Goal: Information Seeking & Learning: Learn about a topic

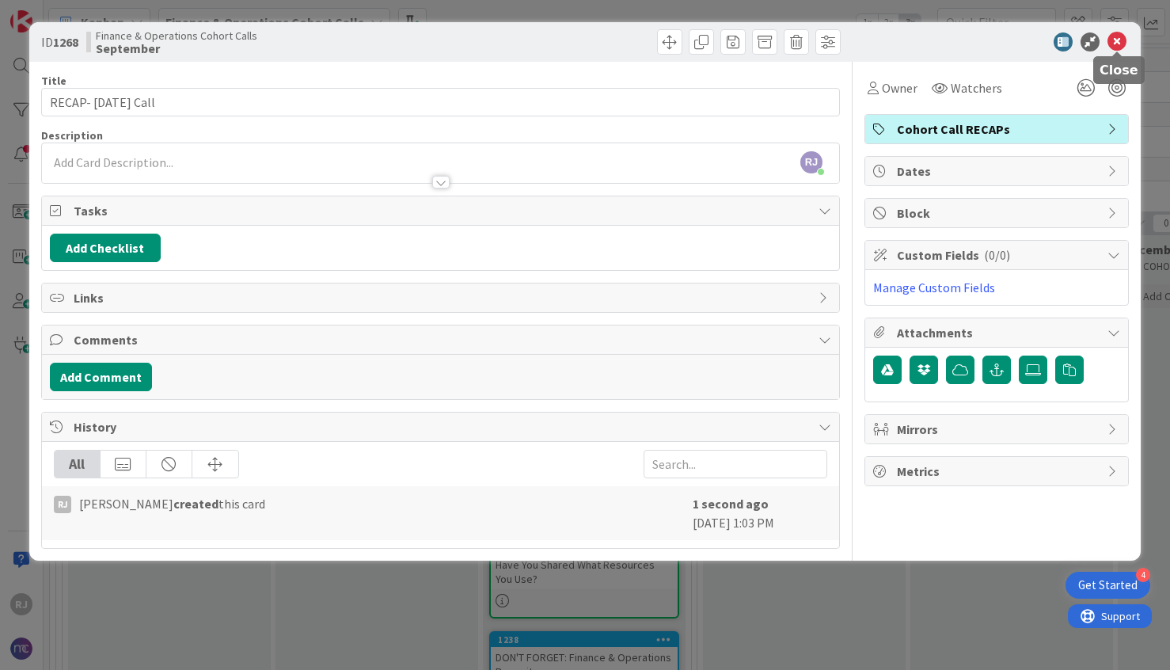
scroll to position [24, 0]
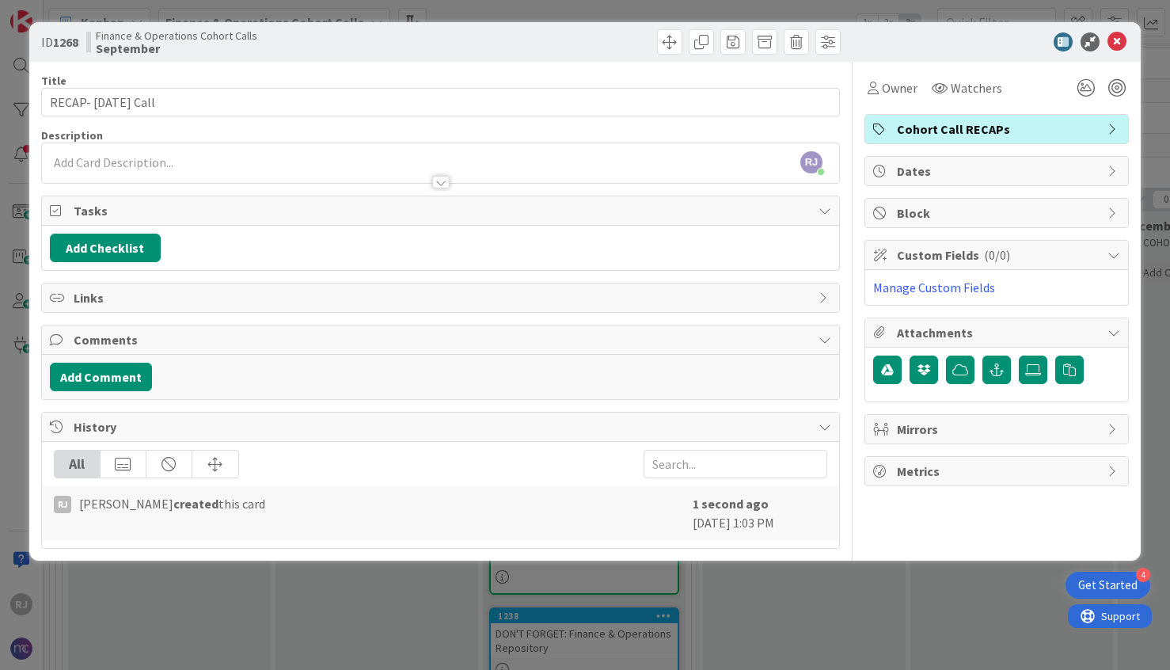
click at [111, 158] on div "RJ Roslynn Jackson joined 2 hrs 16 m ago" at bounding box center [440, 163] width 797 height 40
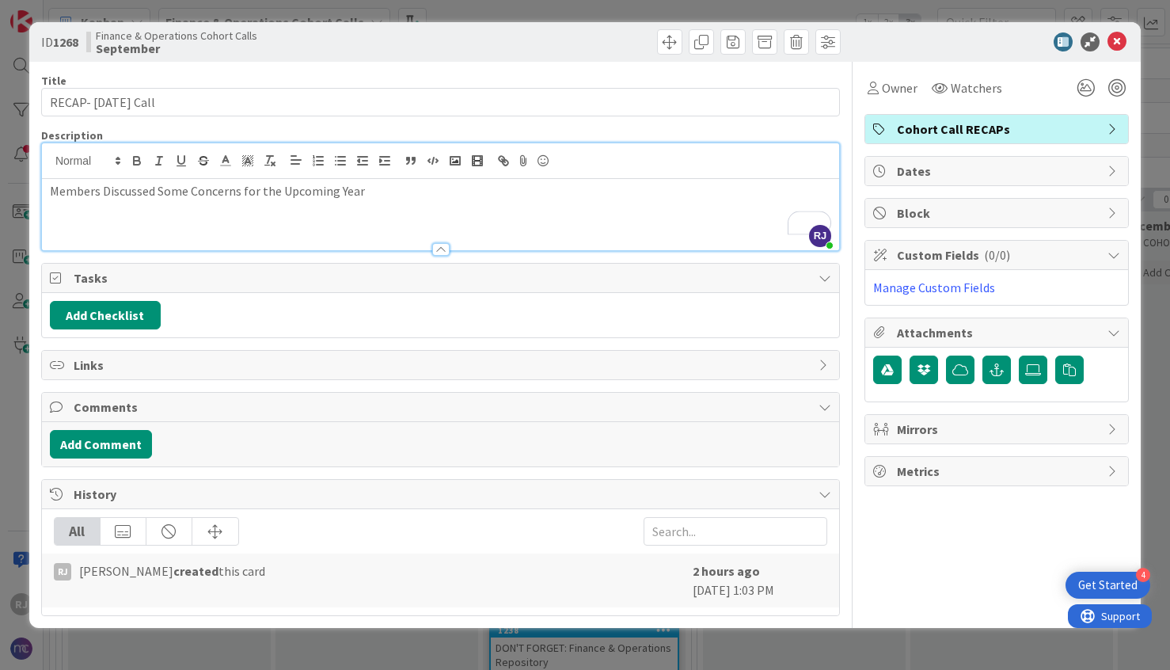
click at [229, 188] on p "Members Discussed Some Concerns for the Upcoming Year" at bounding box center [440, 191] width 781 height 18
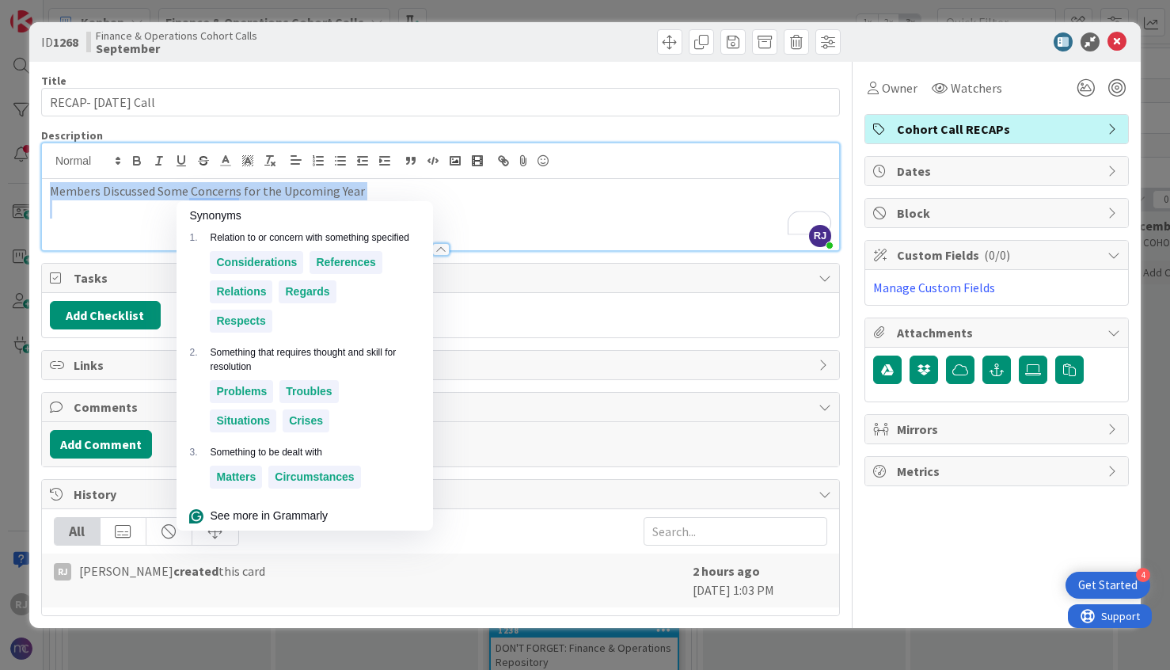
click at [229, 188] on p "Members Discussed Some Concerns for the Upcoming Year" at bounding box center [440, 191] width 781 height 18
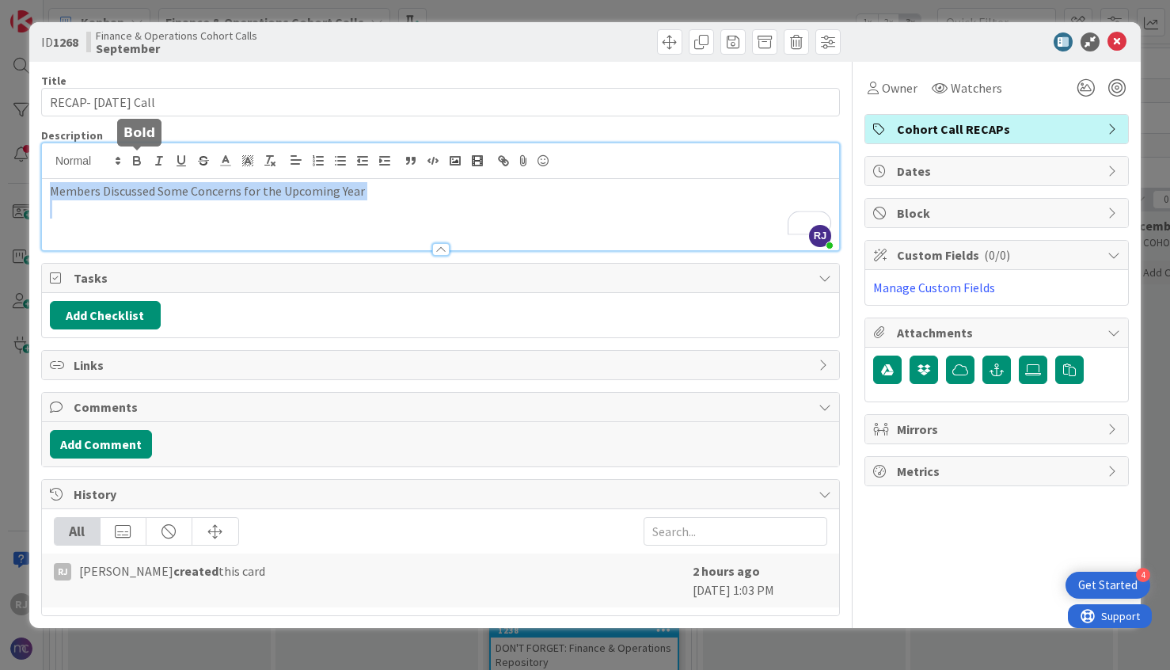
click at [142, 152] on button "button" at bounding box center [137, 160] width 22 height 19
click at [385, 194] on p "Members Discussed Some Concerns for the Upcoming Year" at bounding box center [440, 191] width 781 height 18
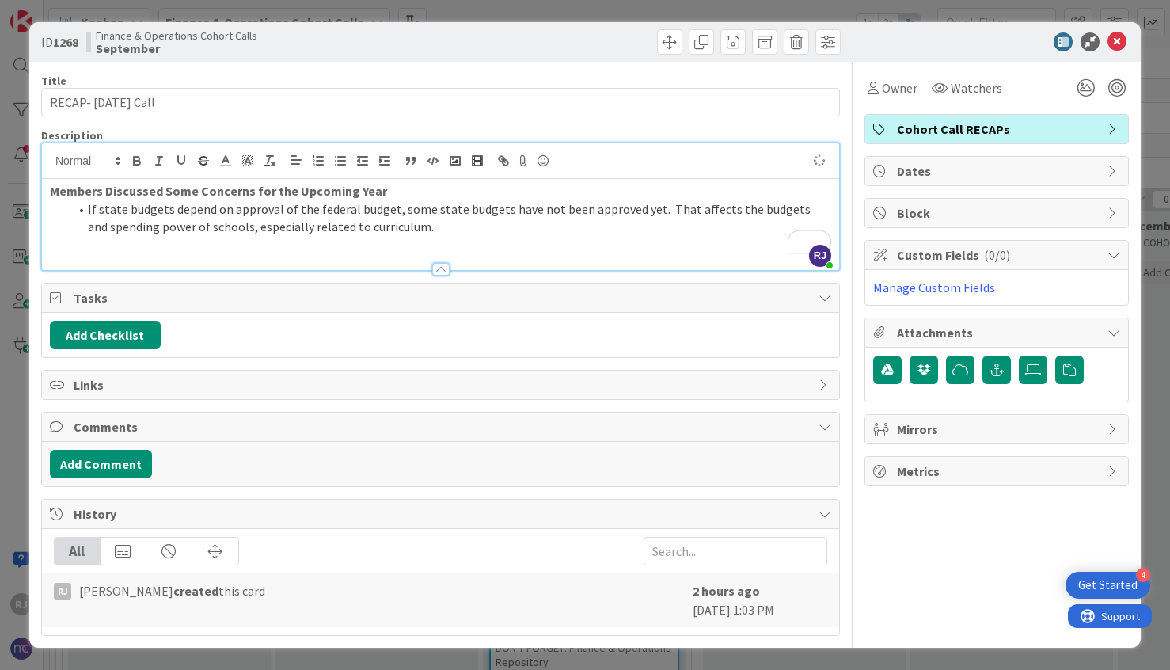
click at [422, 229] on li "If state budgets depend on approval of the federal budget, some state budgets h…" at bounding box center [450, 218] width 762 height 36
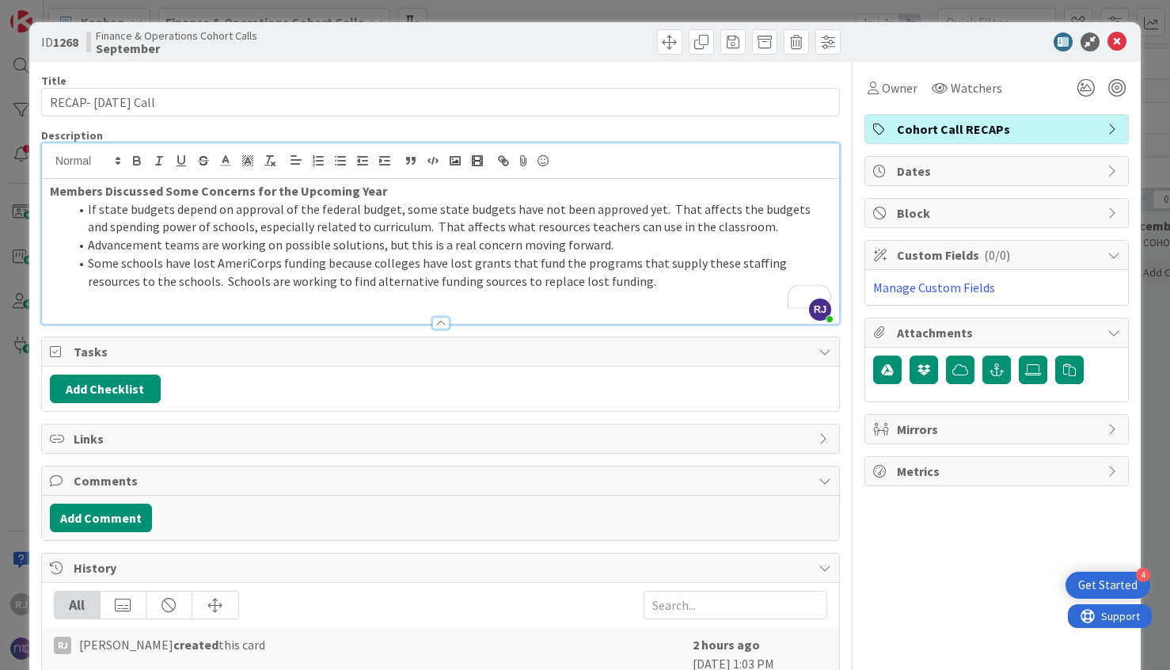
click at [592, 285] on li "Some schools have lost AmeriCorps funding because colleges have lost grants tha…" at bounding box center [450, 272] width 762 height 36
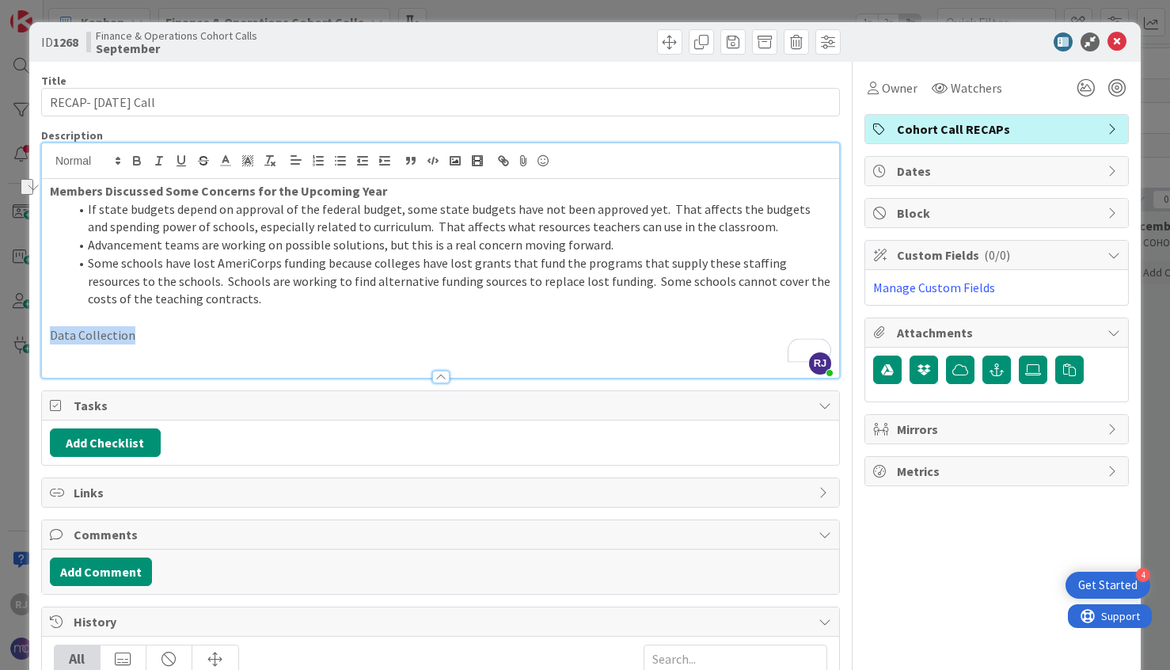
drag, startPoint x: 133, startPoint y: 335, endPoint x: 49, endPoint y: 335, distance: 83.9
click at [50, 335] on p "Data Collection" at bounding box center [440, 335] width 781 height 18
click at [136, 157] on icon "button" at bounding box center [137, 159] width 6 height 4
click at [96, 350] on p "To enrich screen reader interactions, please activate Accessibility in Grammarl…" at bounding box center [440, 353] width 781 height 18
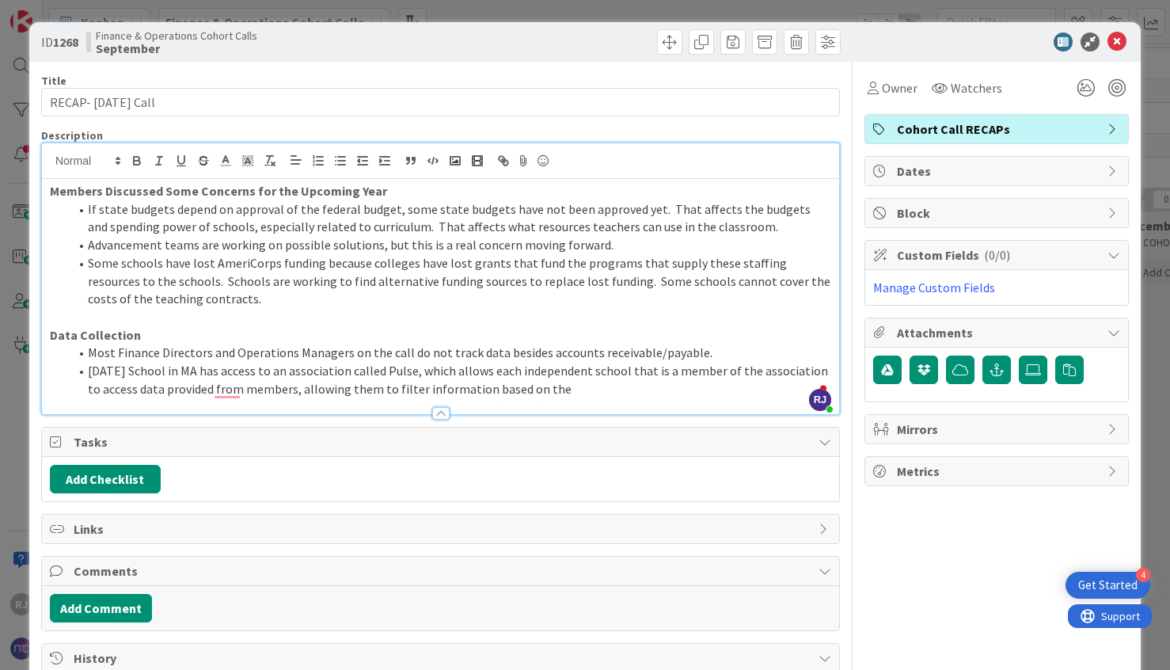
click at [297, 392] on li "Epiphany School in MA has access to an association called Pulse, which allows e…" at bounding box center [450, 380] width 762 height 36
click at [290, 388] on li "Epiphany School in MA has access to an association called Pulse, which allows e…" at bounding box center [450, 380] width 762 height 36
click at [576, 389] on li "Epiphany School in MA has access to an association called Pulse, which allows e…" at bounding box center [450, 380] width 762 height 36
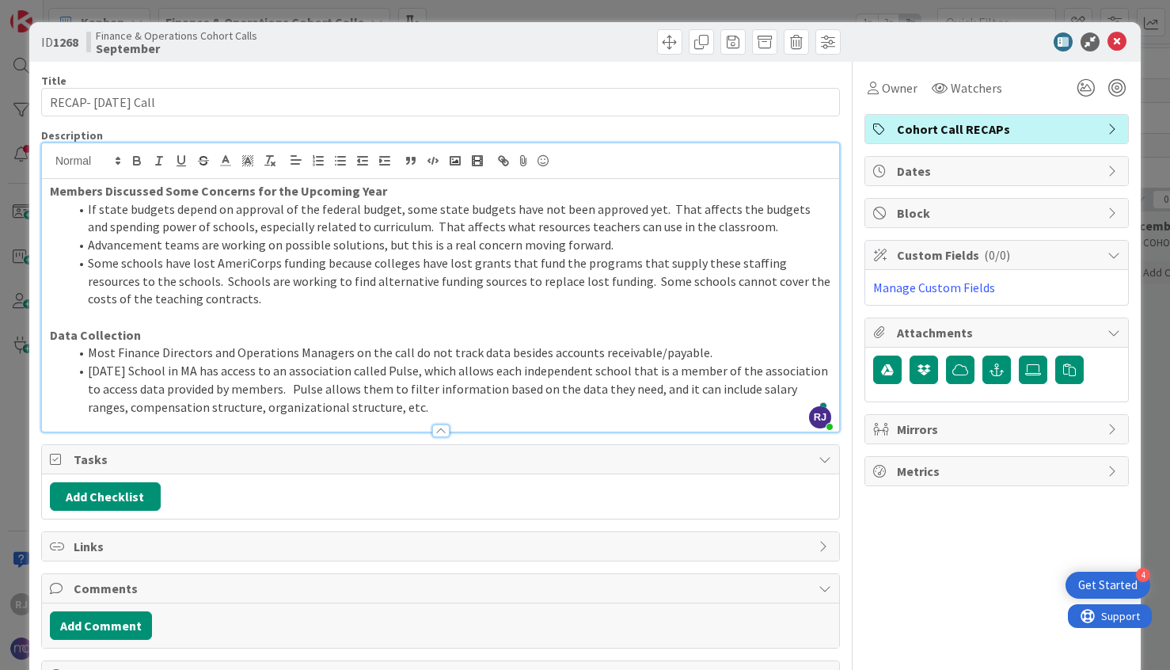
click at [423, 370] on li "Epiphany School in MA has access to an association called Pulse, which allows e…" at bounding box center [450, 389] width 762 height 54
drag, startPoint x: 357, startPoint y: 370, endPoint x: 268, endPoint y: 369, distance: 89.5
click at [268, 369] on li "Epiphany School in MA has access to an association called Pulse Points, which a…" at bounding box center [450, 389] width 762 height 54
click at [443, 370] on li "Epiphany School in MA has access to a database called Pulse Points, which allow…" at bounding box center [450, 389] width 762 height 54
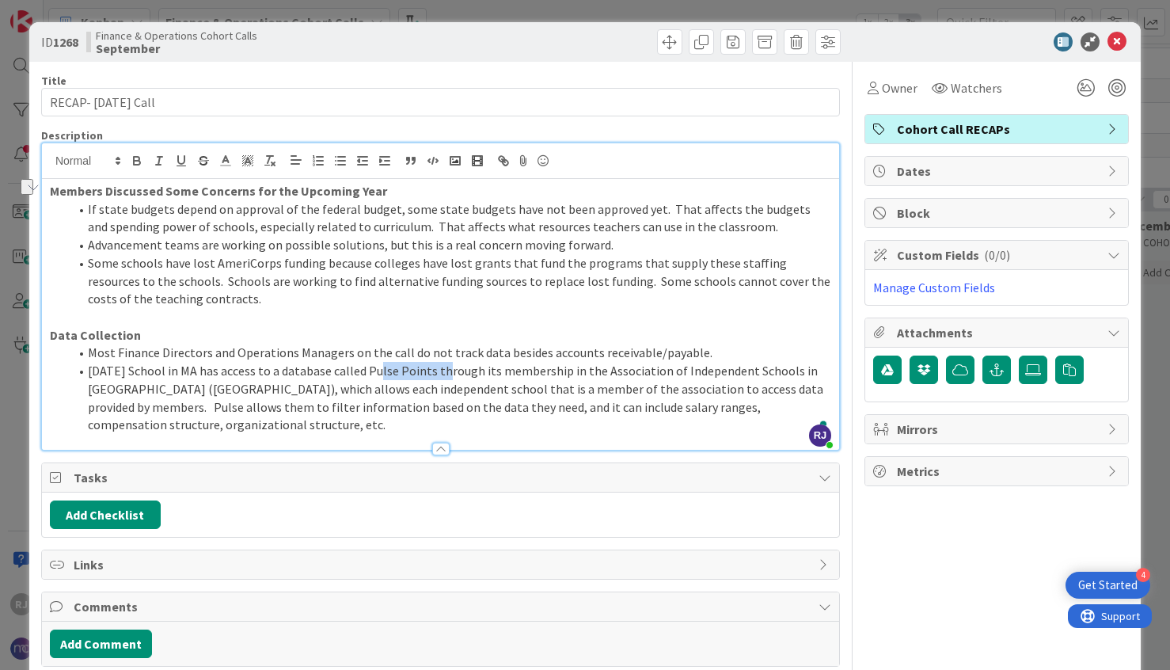
drag, startPoint x: 443, startPoint y: 370, endPoint x: 378, endPoint y: 368, distance: 65.0
click at [378, 368] on li "Epiphany School in MA has access to a database called Pulse Points through its …" at bounding box center [450, 398] width 762 height 72
click at [507, 158] on icon "button" at bounding box center [503, 161] width 14 height 14
paste input "https://aisne.org/join/benefits/aisne-pulse-points/"
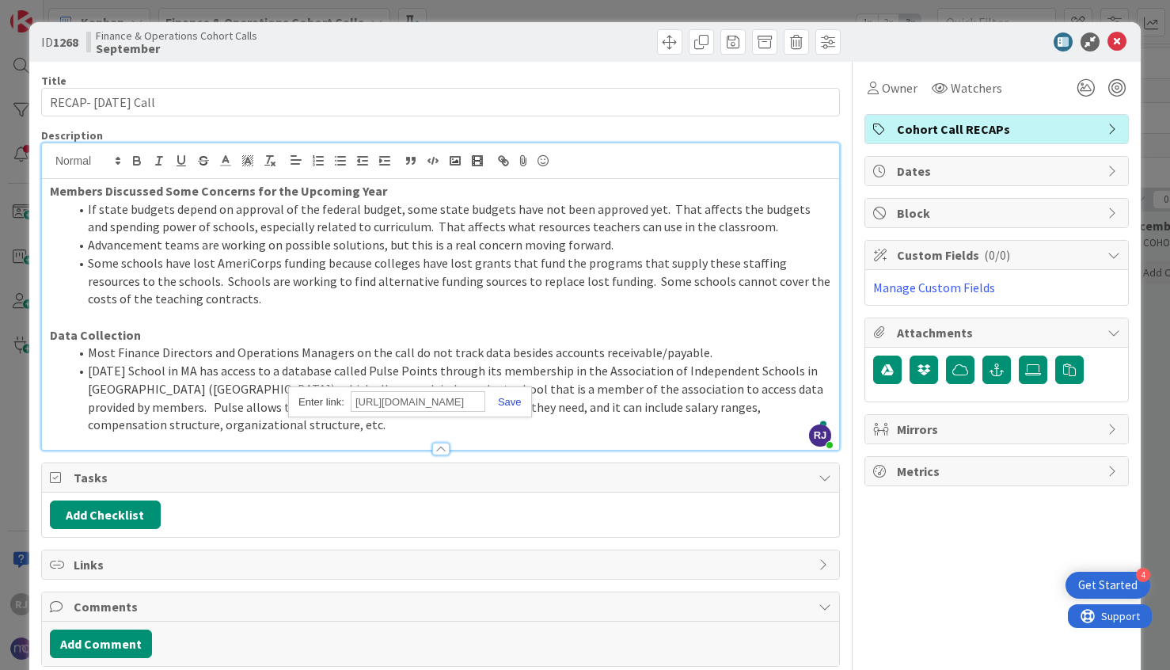
click at [519, 396] on link at bounding box center [503, 402] width 36 height 12
click at [141, 160] on icon "button" at bounding box center [137, 161] width 14 height 14
click at [194, 424] on li "Epiphany School in MA has access to a database called Pulse Points through its …" at bounding box center [450, 398] width 762 height 72
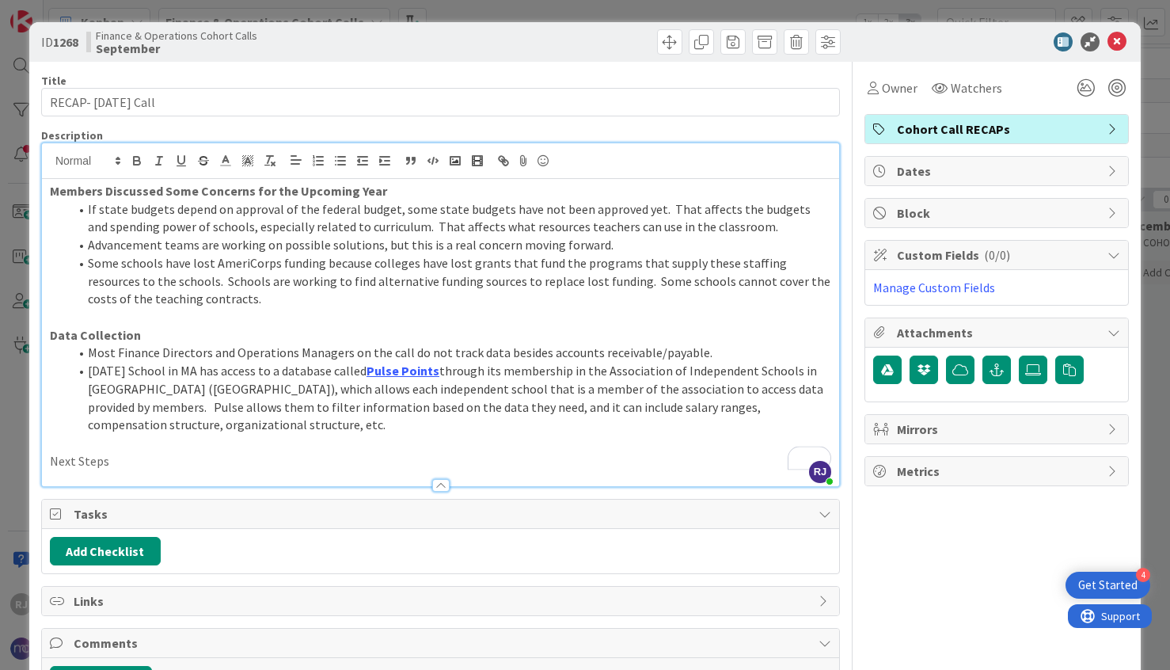
click at [94, 465] on p "Next Steps" at bounding box center [440, 461] width 781 height 18
click at [135, 163] on icon "button" at bounding box center [137, 161] width 14 height 14
click at [150, 450] on p "To enrich screen reader interactions, please activate Accessibility in Grammarl…" at bounding box center [440, 443] width 781 height 18
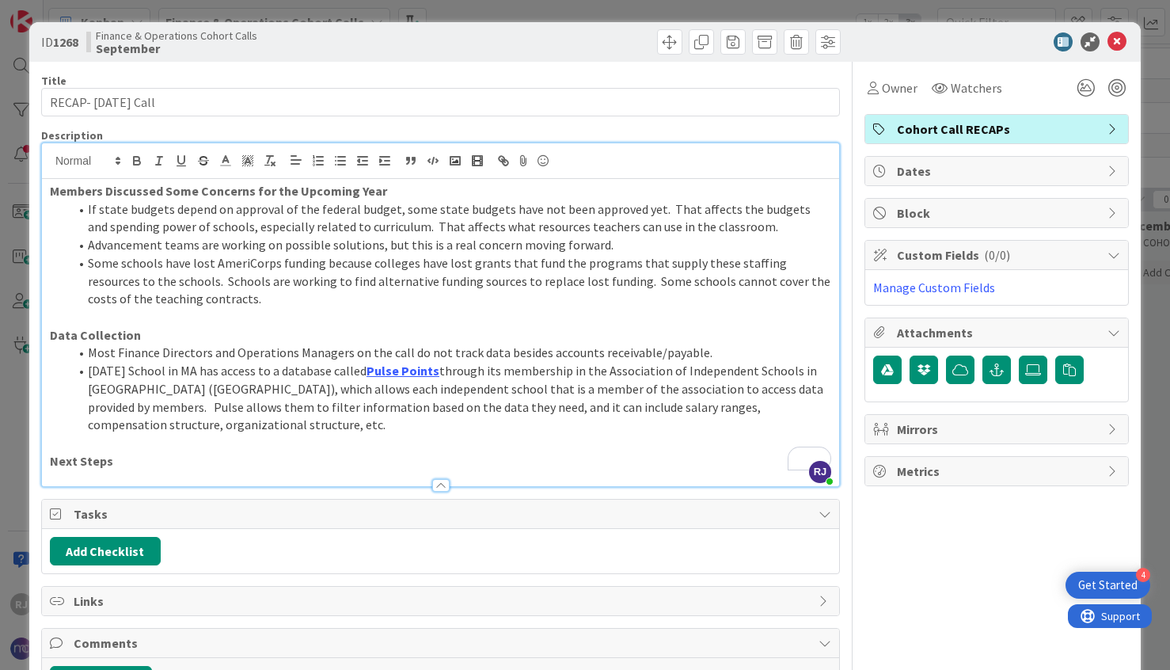
click at [142, 458] on p "Next Steps" at bounding box center [440, 461] width 781 height 18
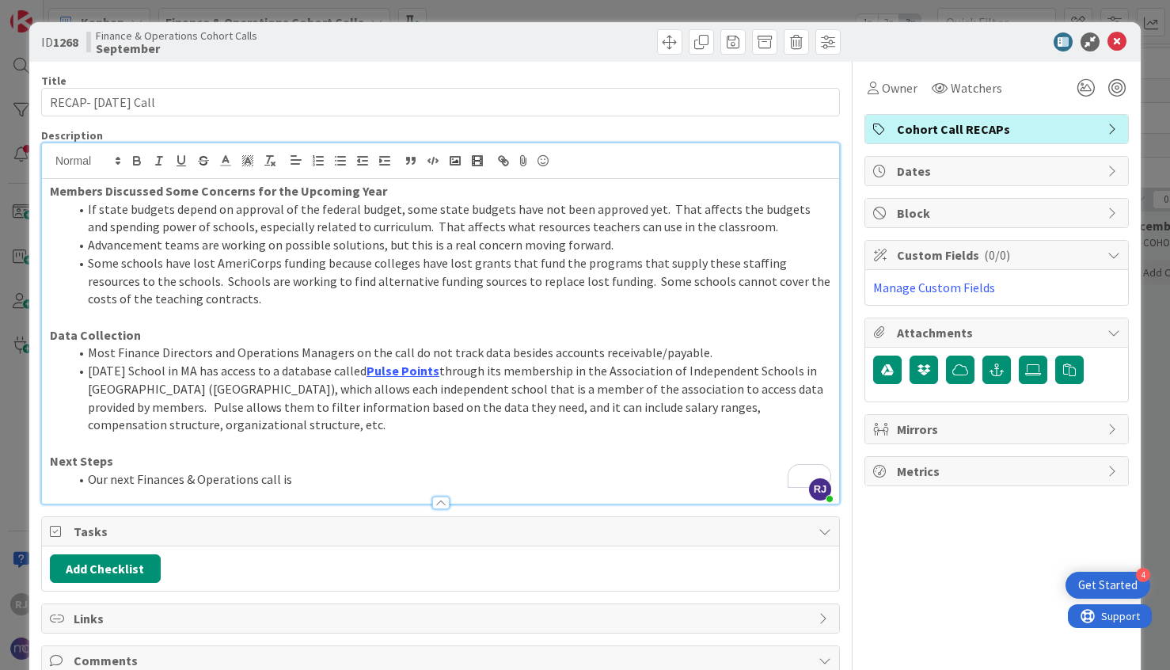
click at [702, 353] on li "Most Finance Directors and Operations Managers on the call do not track data be…" at bounding box center [450, 353] width 762 height 18
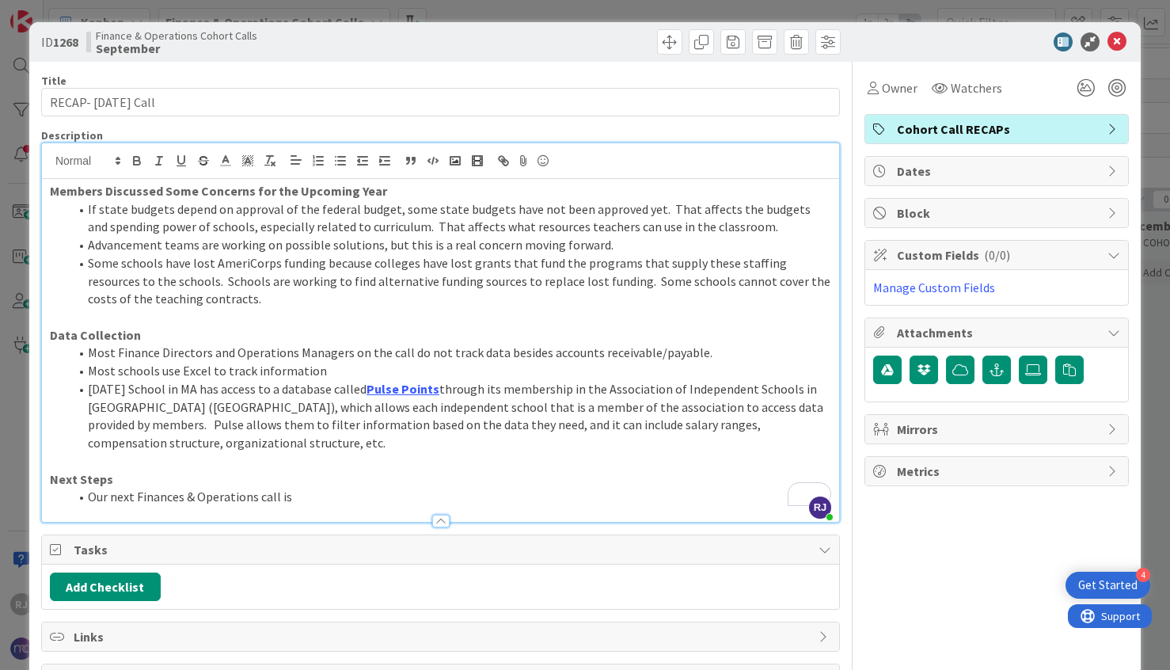
click at [315, 496] on li "Our next Finances & Operations call is" at bounding box center [450, 497] width 762 height 18
drag, startPoint x: 493, startPoint y: 496, endPoint x: 397, endPoint y: 496, distance: 96.6
click at [397, 496] on li "Our next Finances & Operations call is on November 20th- see schedule here" at bounding box center [450, 497] width 762 height 18
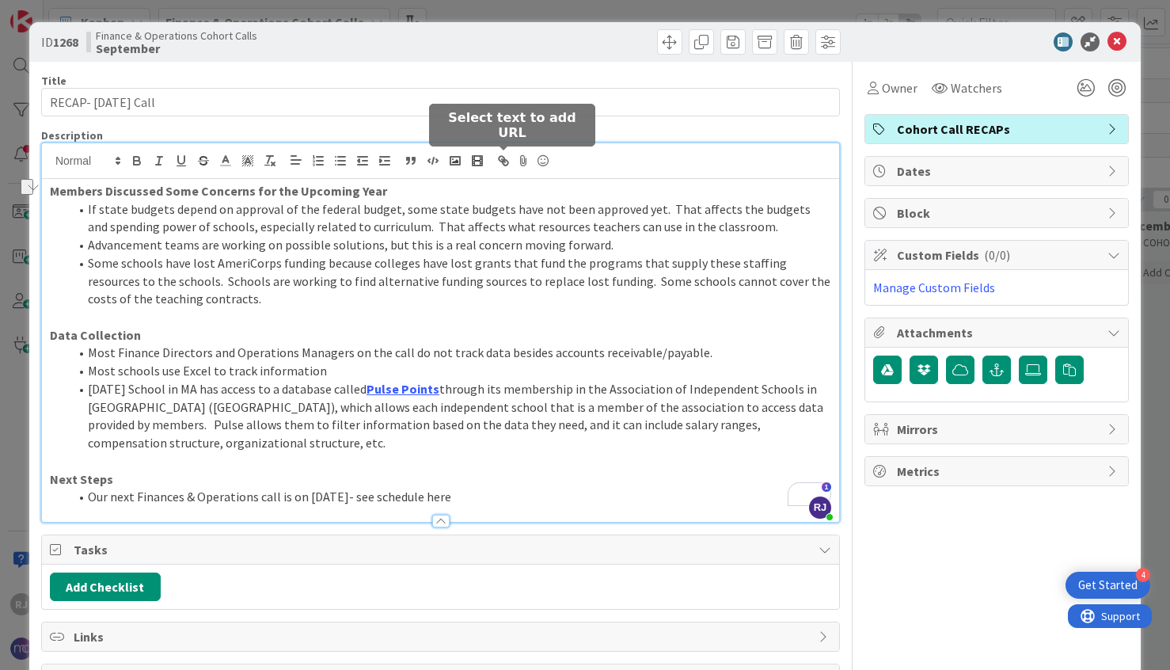
click at [503, 158] on icon "button" at bounding box center [503, 161] width 14 height 14
paste input "https://www.nativitymiguel.org/2025-2026-cohortcallschedul"
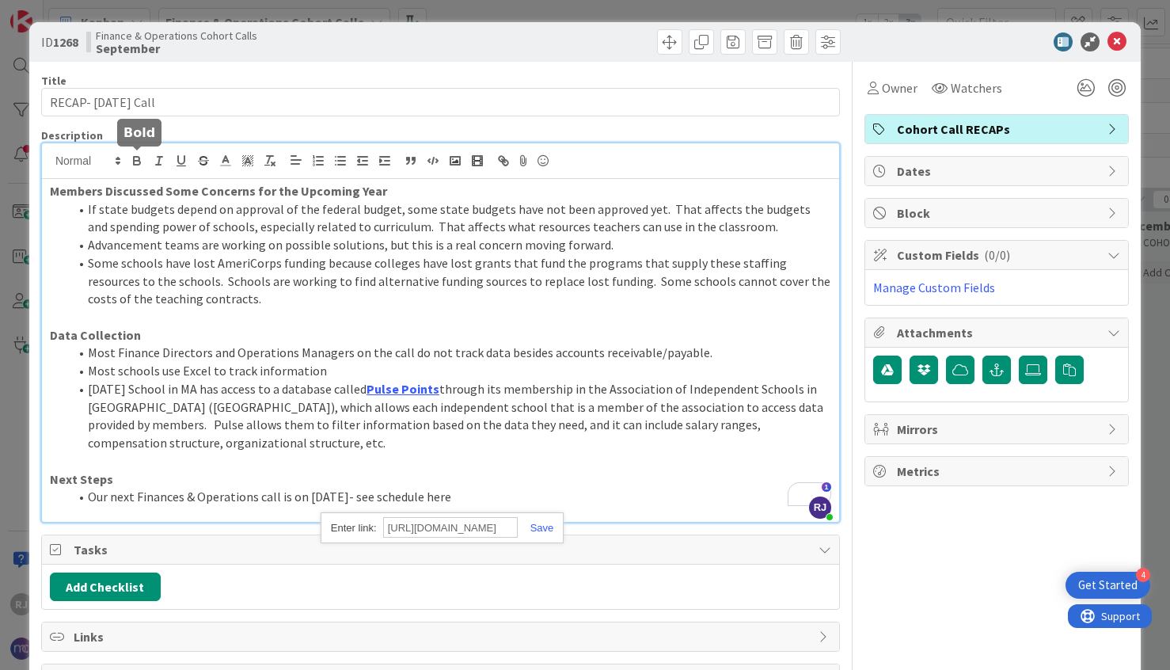
click at [138, 157] on icon "button" at bounding box center [137, 159] width 6 height 4
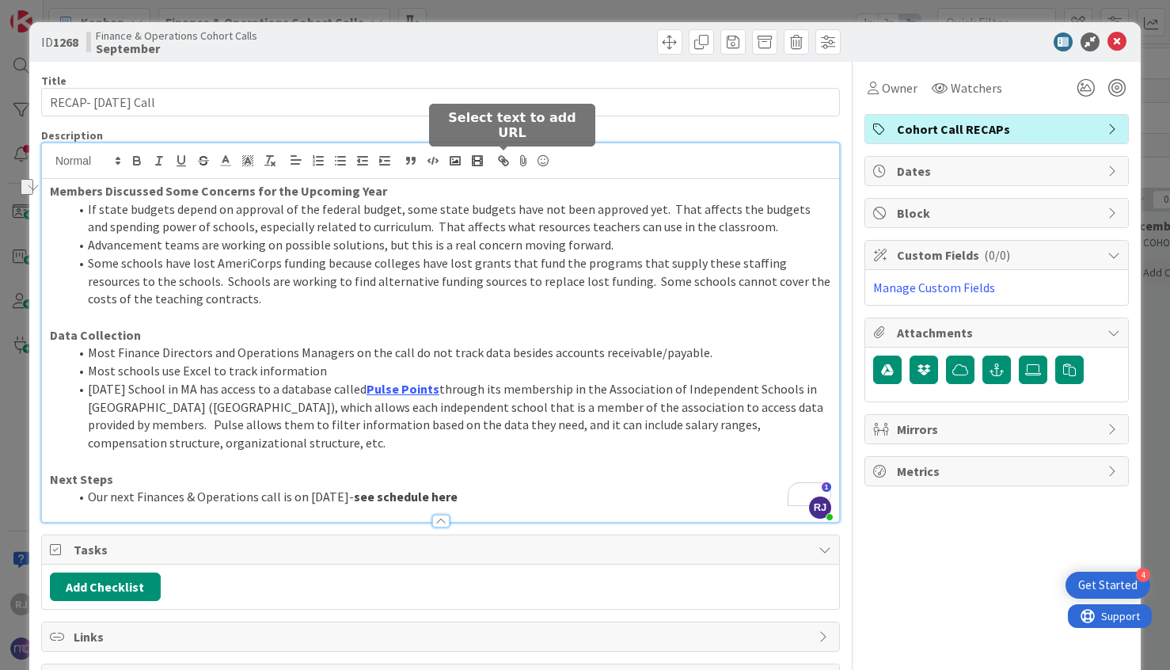
click at [503, 162] on icon "button" at bounding box center [506, 163] width 6 height 6
paste input "https://www.nativitymiguel.org/2025-2026-cohortcallschedul"
type input "https://www.nativitymiguel.org/2025-2026-cohortcallschedule"
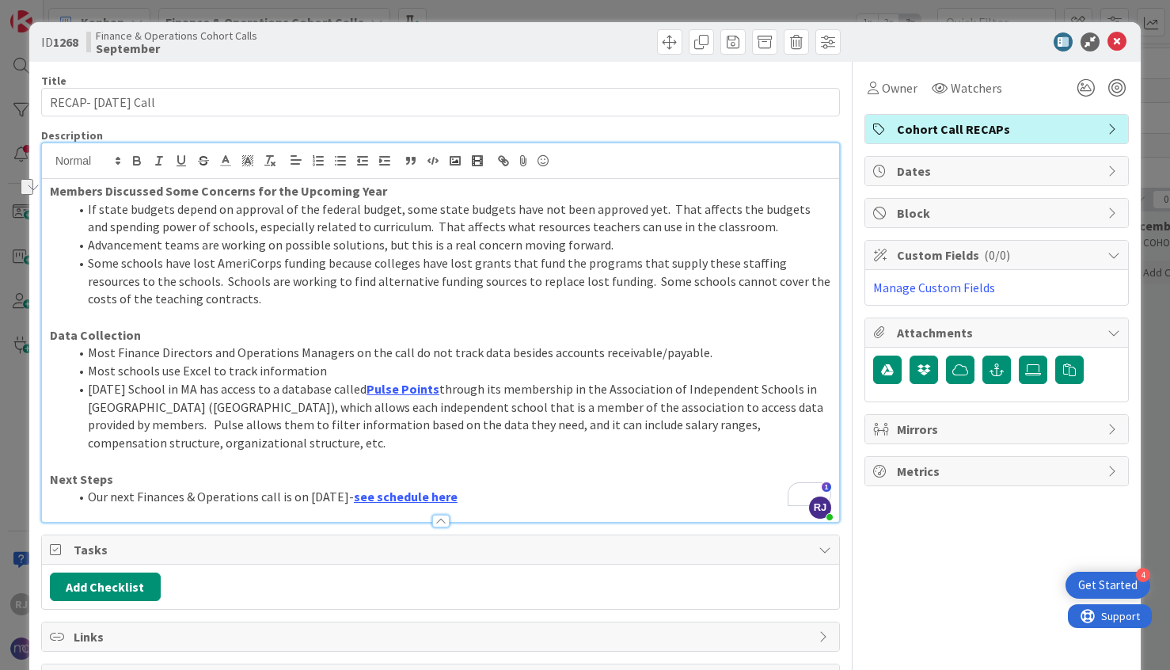
click at [552, 496] on li "Our next Finances & Operations call is on November 20th- see schedule here" at bounding box center [450, 497] width 762 height 18
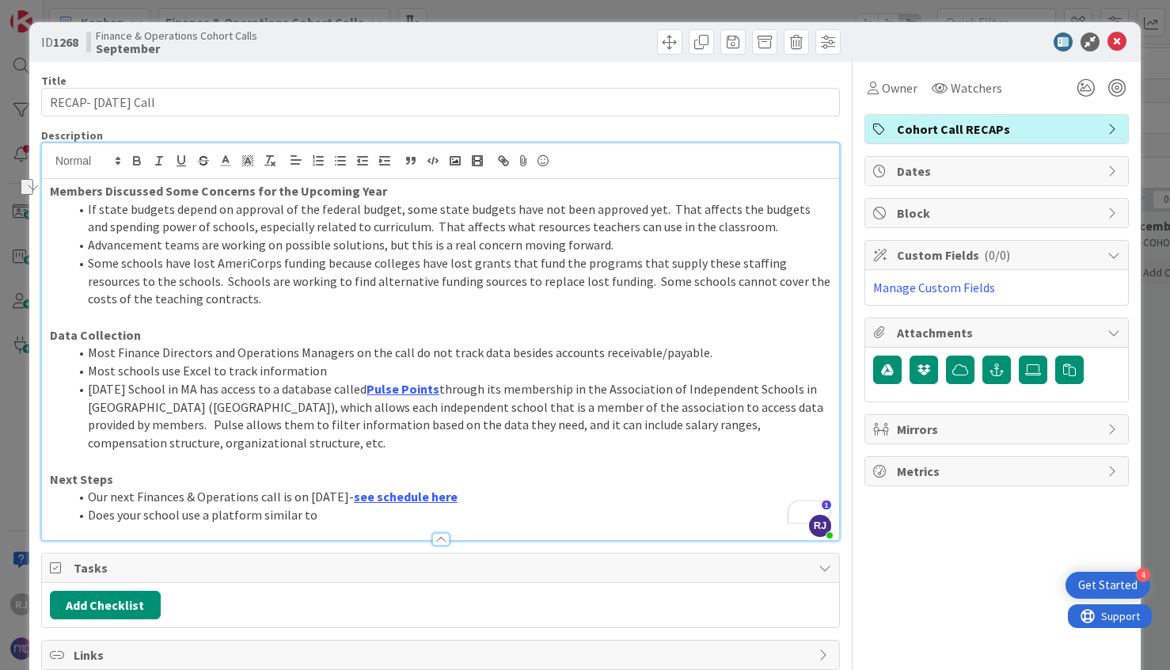
drag, startPoint x: 449, startPoint y: 382, endPoint x: 374, endPoint y: 384, distance: 75.2
click at [374, 384] on li "Epiphany School in MA has access to a database called Pulse Points through its …" at bounding box center [450, 416] width 762 height 72
copy li "Pulse Points"
click at [329, 515] on li "Does your school use a platform similar to" at bounding box center [450, 515] width 762 height 18
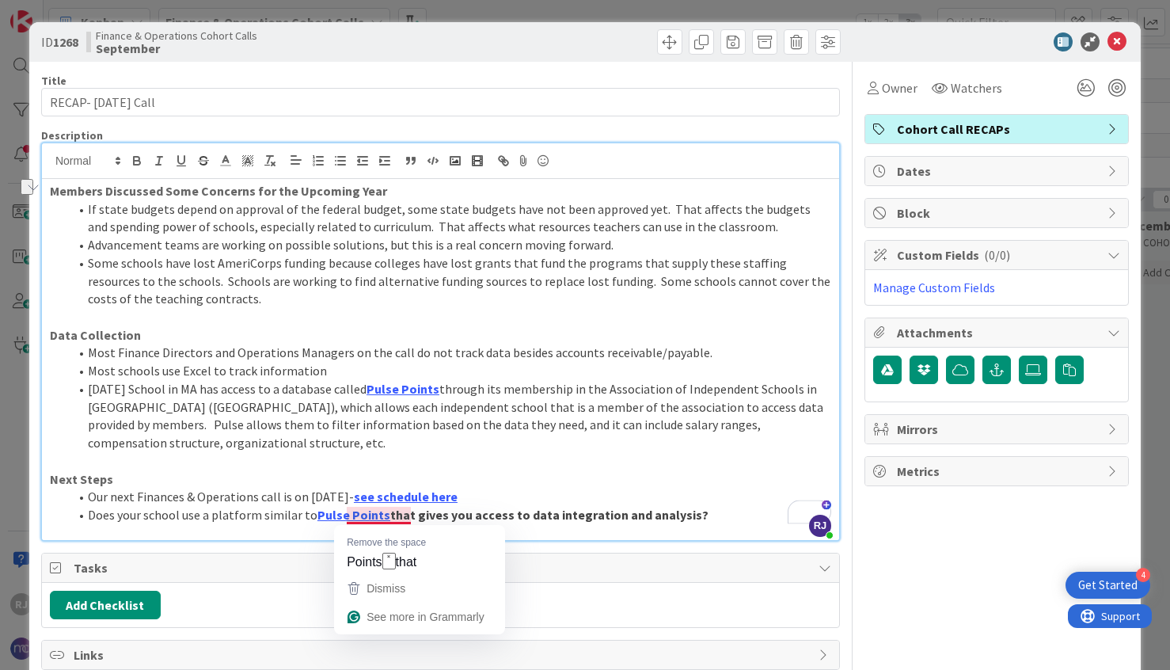
drag, startPoint x: 691, startPoint y: 514, endPoint x: 389, endPoint y: 515, distance: 302.4
click at [389, 515] on li "Does your school use a platform similar to Pulse Points that gives you access t…" at bounding box center [450, 515] width 762 height 18
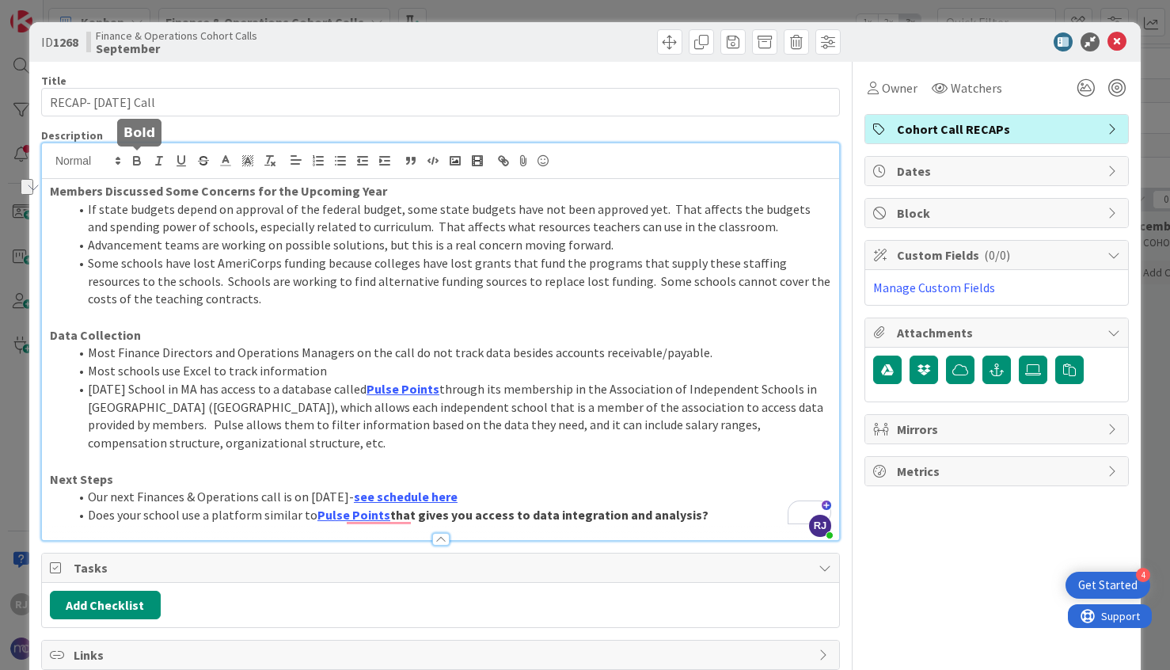
click at [137, 154] on icon "button" at bounding box center [137, 161] width 14 height 14
click at [693, 519] on li "Does your school use a platform similar to Pulse Points that gives you access t…" at bounding box center [450, 515] width 762 height 18
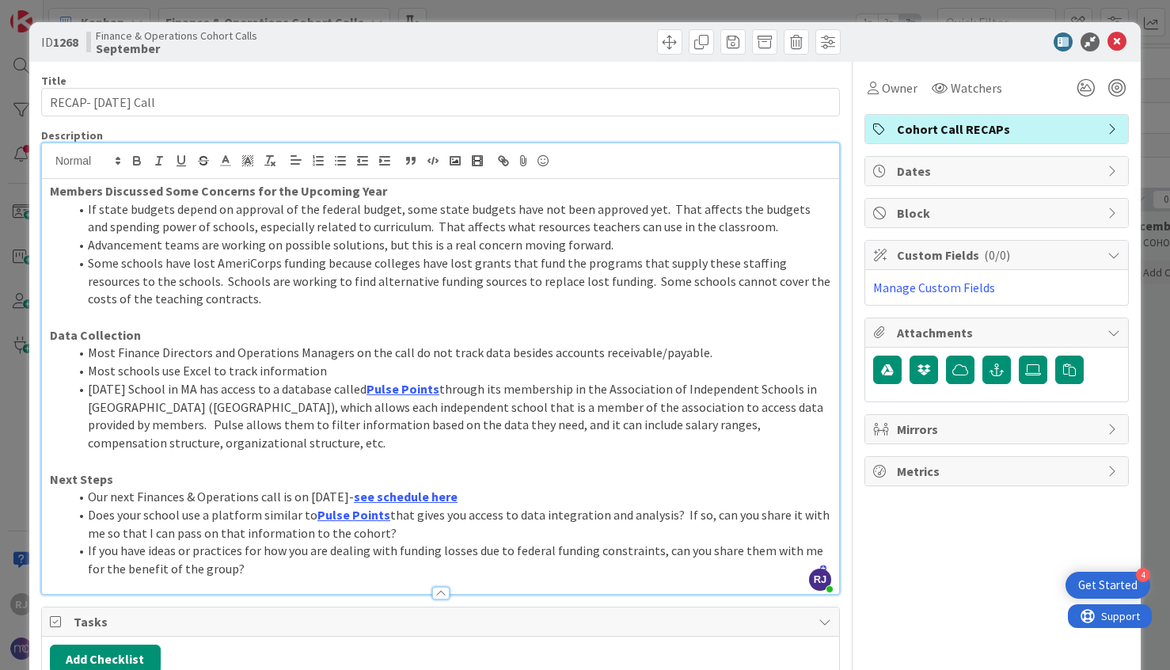
click at [1115, 40] on icon at bounding box center [1117, 41] width 19 height 19
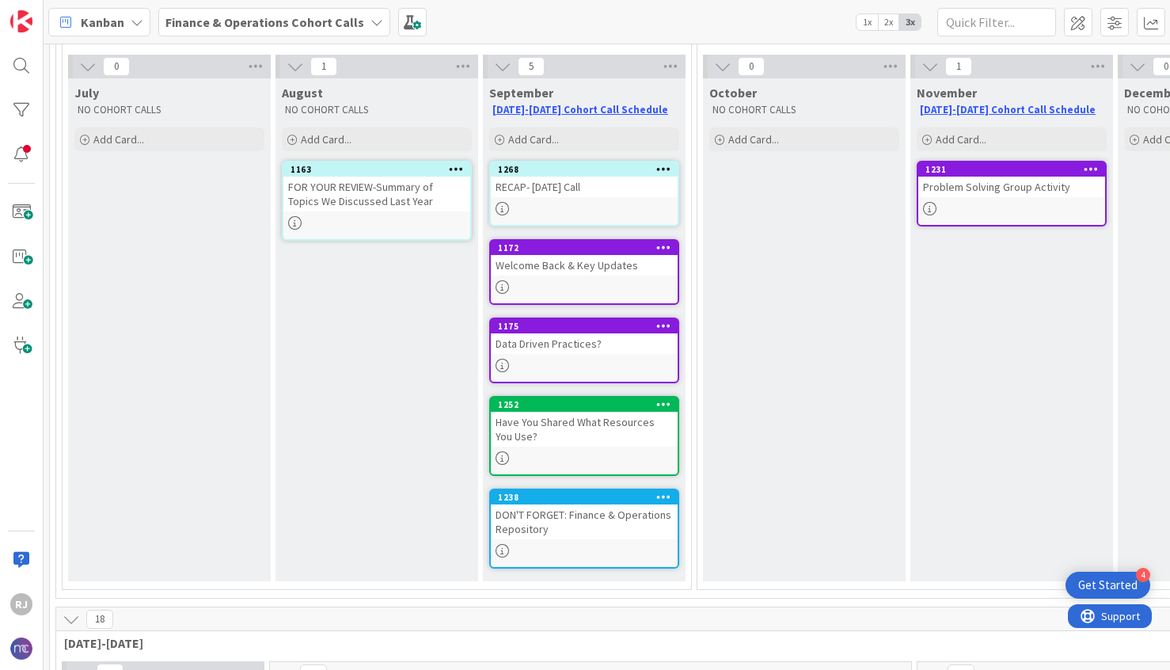
scroll to position [165, 0]
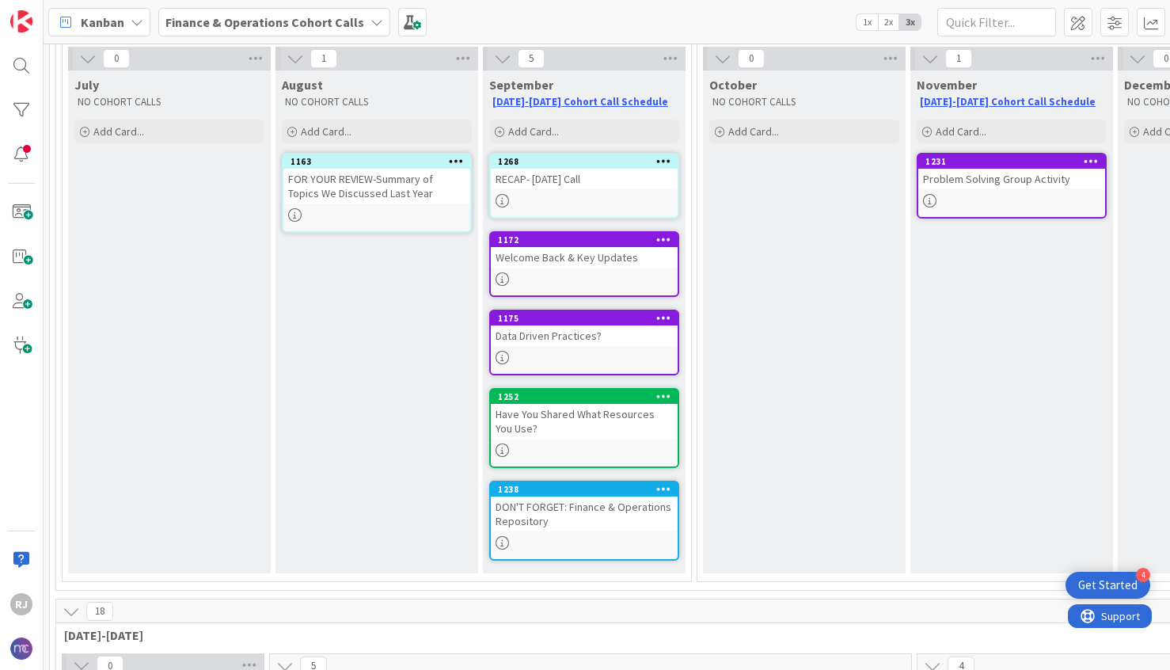
click at [606, 190] on div "1268 RECAP- September 25 Call" at bounding box center [584, 186] width 190 height 66
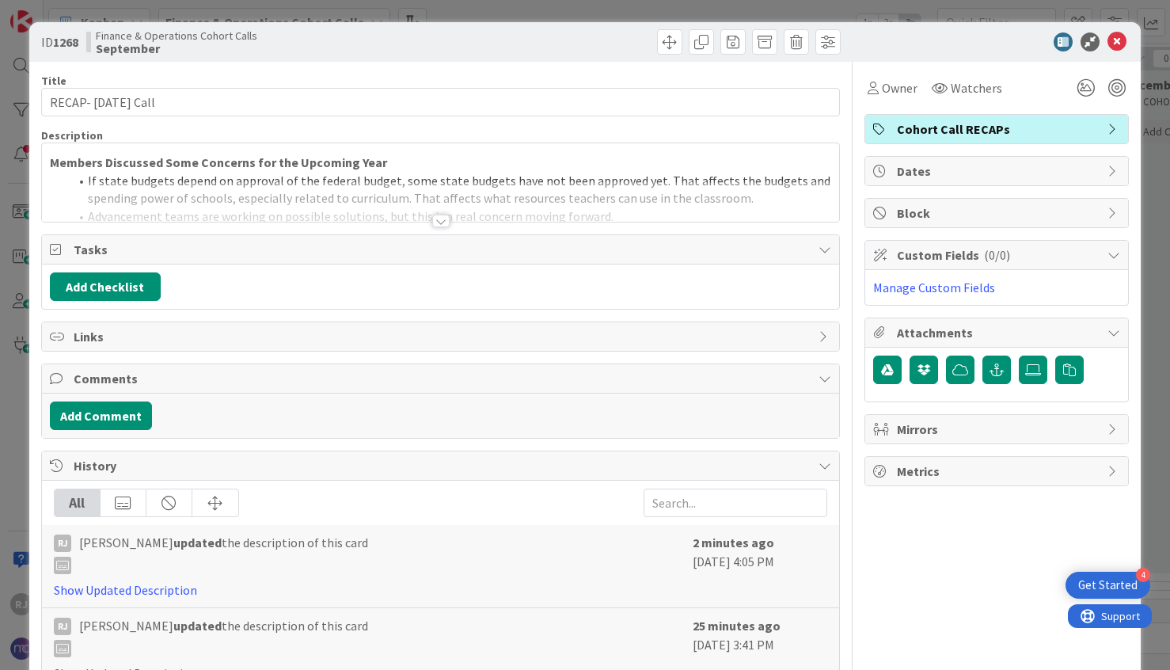
click at [442, 220] on div at bounding box center [440, 221] width 17 height 13
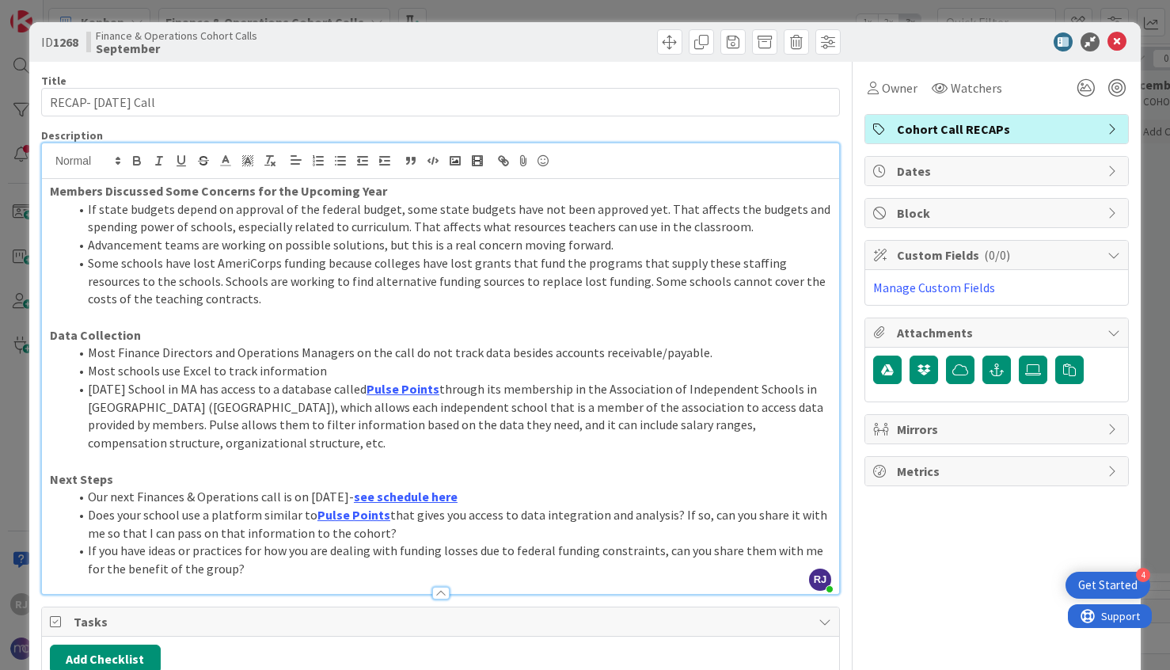
click at [263, 564] on li "If you have ideas or practices for how you are dealing with funding losses due …" at bounding box center [450, 559] width 762 height 36
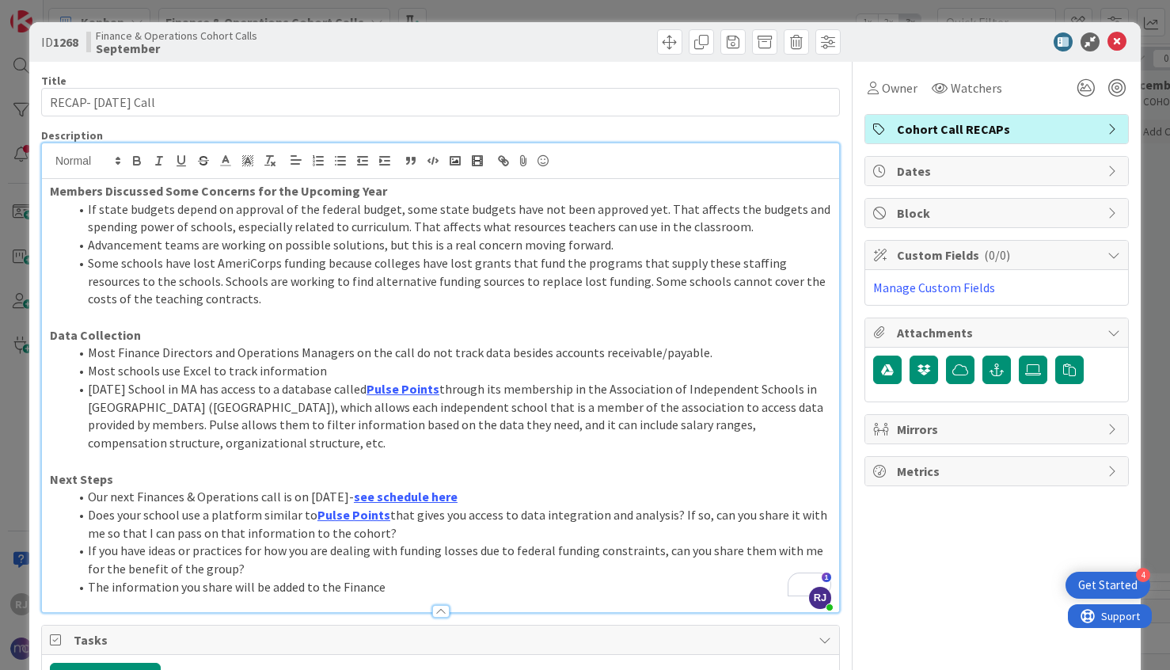
click at [184, 498] on li "Our next Finances & Operations call is on November 20th- see schedule here" at bounding box center [450, 497] width 762 height 18
click at [389, 587] on li "The information you share will be added to the Finance" at bounding box center [450, 587] width 762 height 18
drag, startPoint x: 337, startPoint y: 580, endPoint x: 518, endPoint y: 497, distance: 198.7
click at [507, 589] on li "The information you share will be added to the Finance & Operations Repository." at bounding box center [450, 587] width 762 height 18
click at [137, 158] on icon "button" at bounding box center [137, 161] width 14 height 14
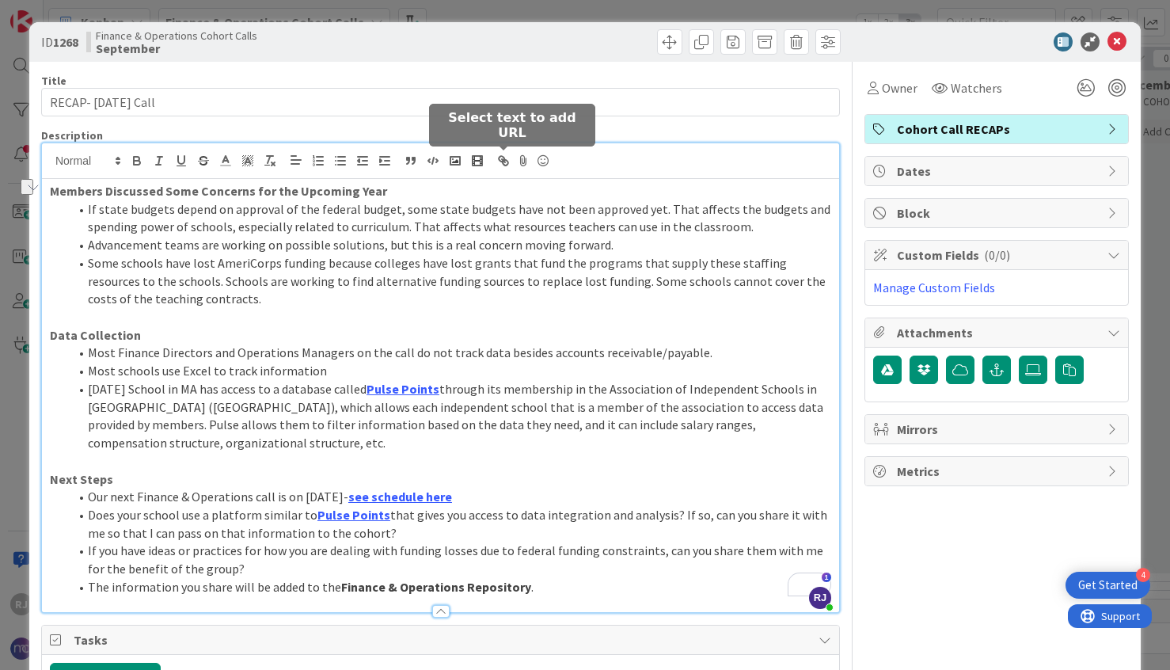
click at [503, 162] on icon "button" at bounding box center [506, 163] width 6 height 6
paste input "https://nativitymiguel.notion.site/be6ec7f2a2284e53b4abf8380b15701c?v=4e1cd1d51…"
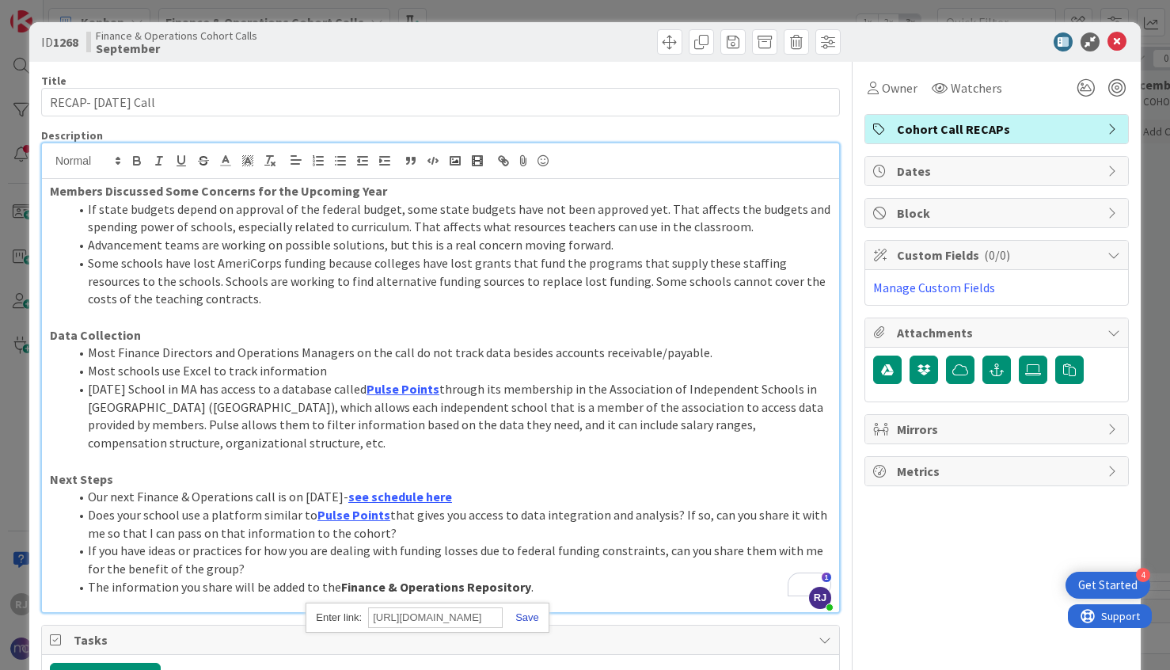
type input "https://nativitymiguel.notion.site/be6ec7f2a2284e53b4abf8380b15701c?v=4e1cd1d51…"
click at [529, 614] on link at bounding box center [521, 617] width 36 height 12
click at [601, 553] on li "If you have ideas or practices for how you are dealing with funding losses due …" at bounding box center [450, 559] width 762 height 36
click at [1121, 38] on icon at bounding box center [1117, 41] width 19 height 19
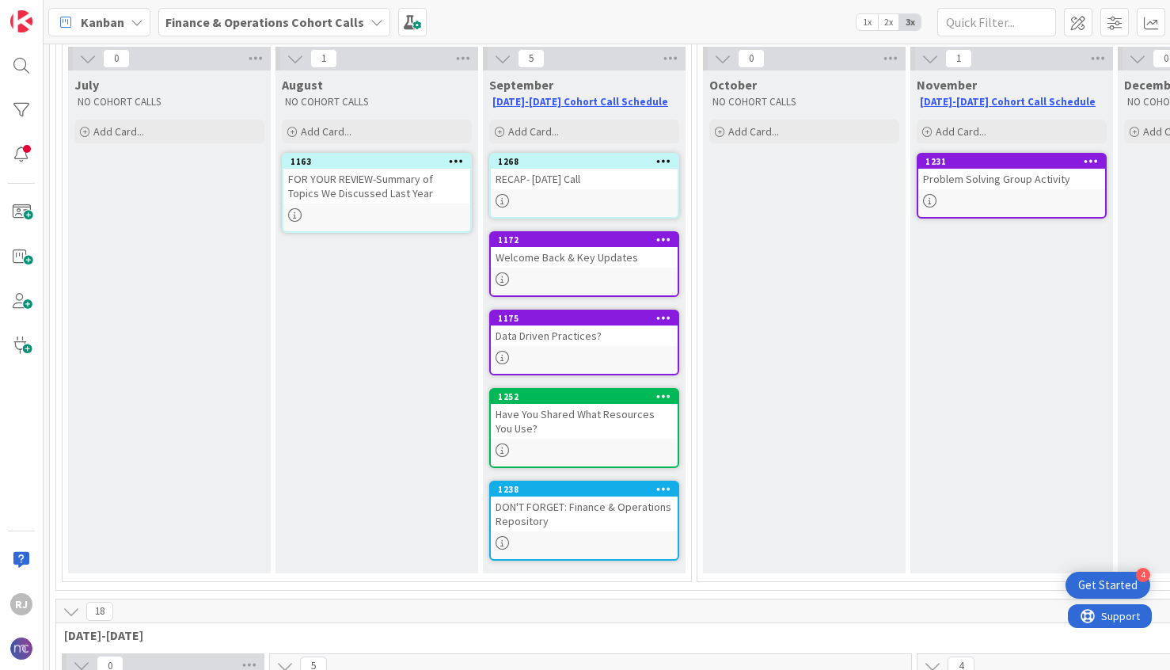
click at [561, 430] on div "Have You Shared What Resources You Use?" at bounding box center [584, 421] width 187 height 35
click at [561, 430] on div "28 Schedule 10 2025-2026 6 Q1 0 July NO COHORT CALLS Add Card... 1 August NO CO…" at bounding box center [607, 357] width 1127 height 626
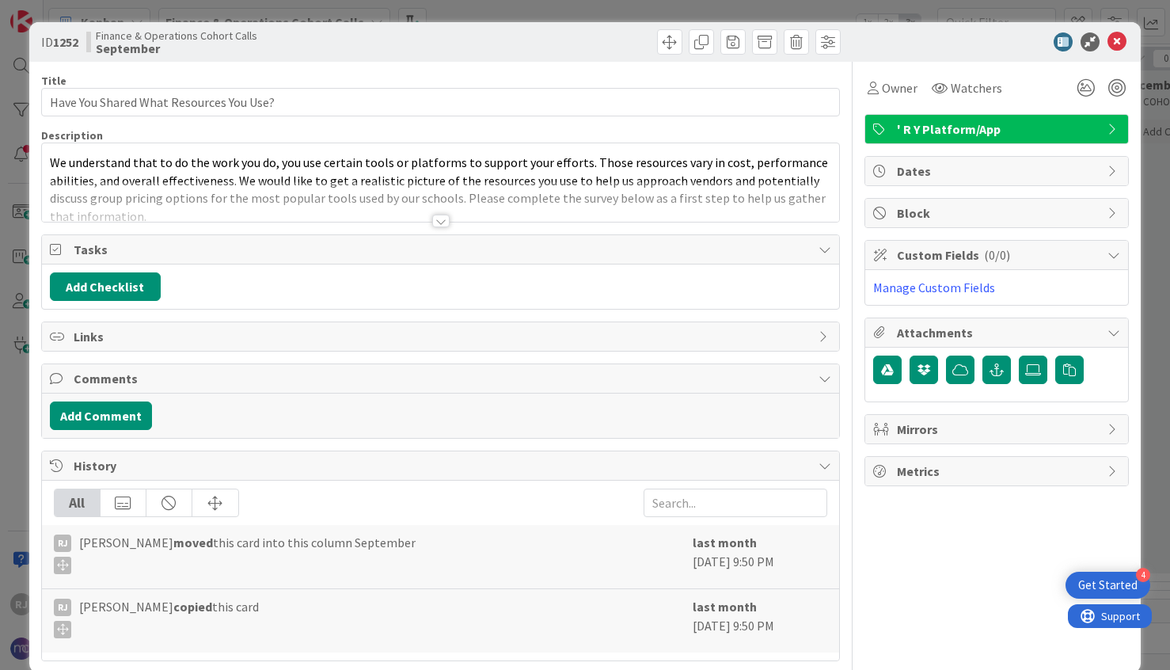
click at [445, 223] on div at bounding box center [440, 221] width 17 height 13
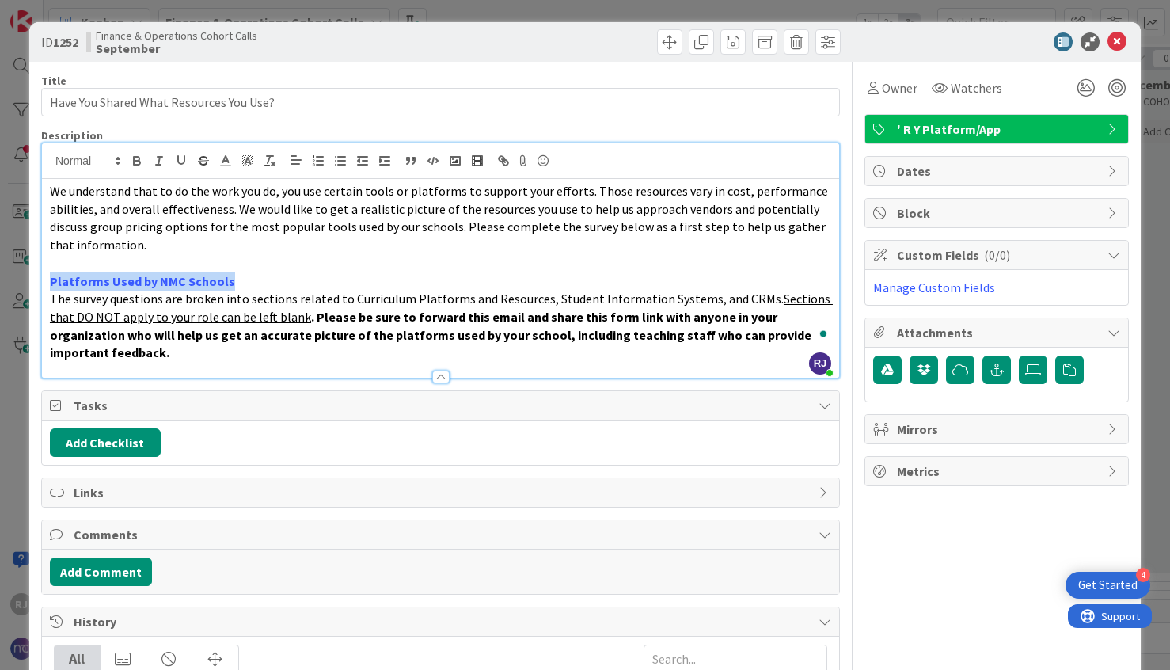
drag, startPoint x: 237, startPoint y: 283, endPoint x: 48, endPoint y: 280, distance: 188.4
click at [48, 280] on div "We understand that to do the work you do, you use certain tools or platforms to…" at bounding box center [440, 278] width 797 height 199
copy link "Platforms Used by NMC Schools"
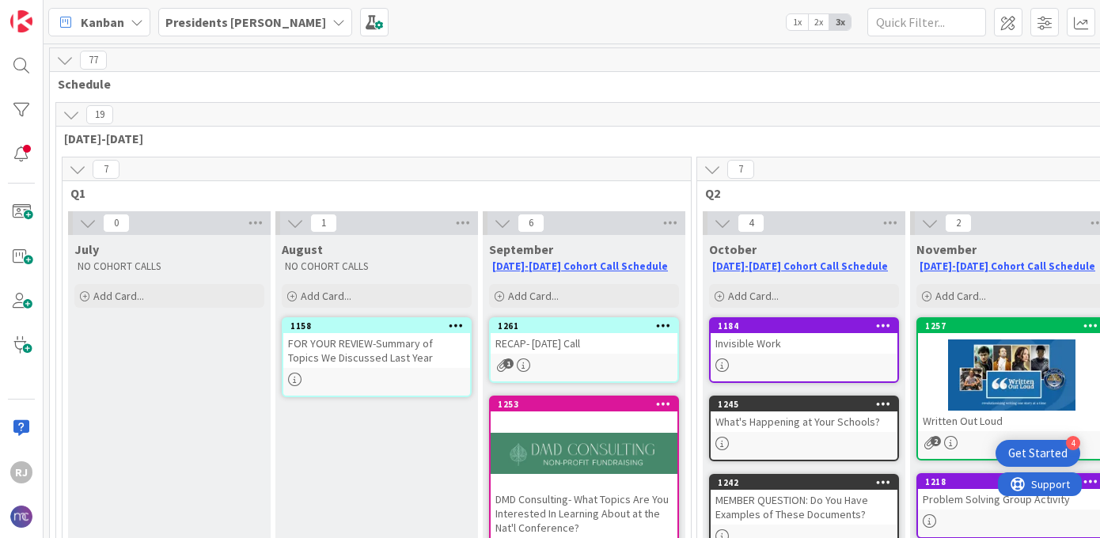
click at [557, 355] on div "1261 RECAP- September 16 Call 1" at bounding box center [584, 350] width 190 height 66
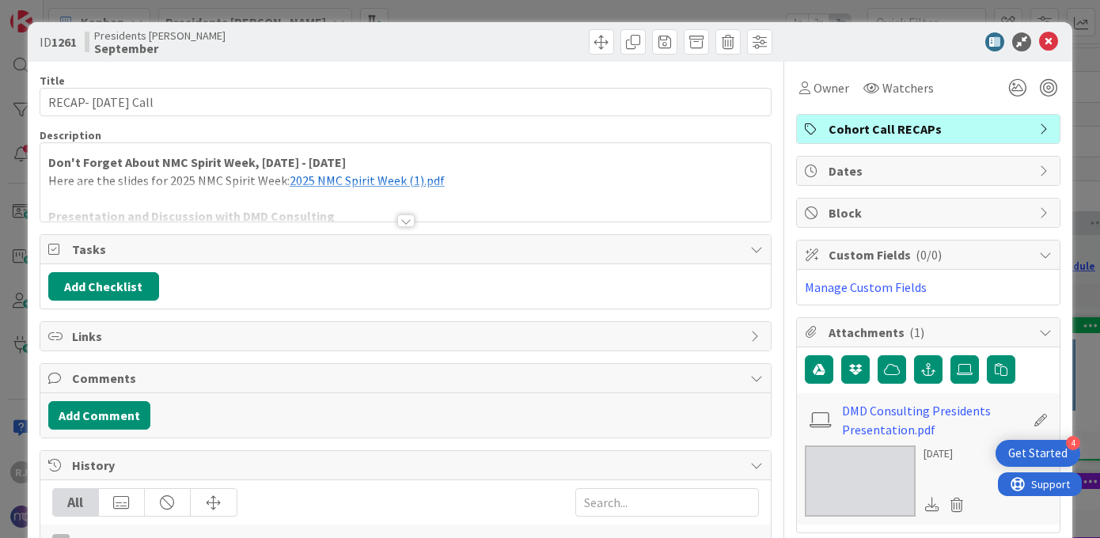
click at [408, 220] on div at bounding box center [405, 221] width 17 height 13
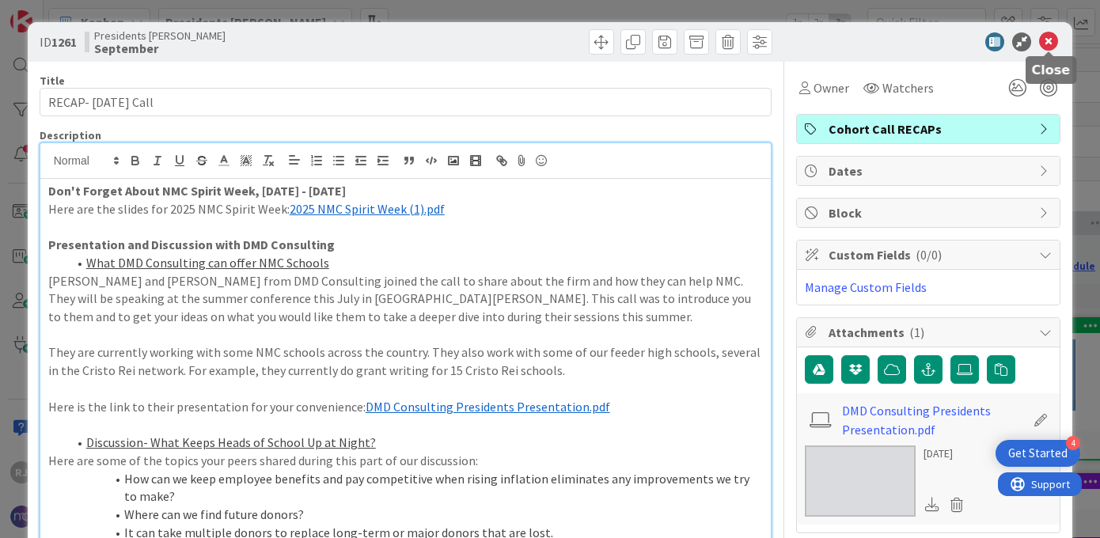
click at [1045, 39] on icon at bounding box center [1048, 41] width 19 height 19
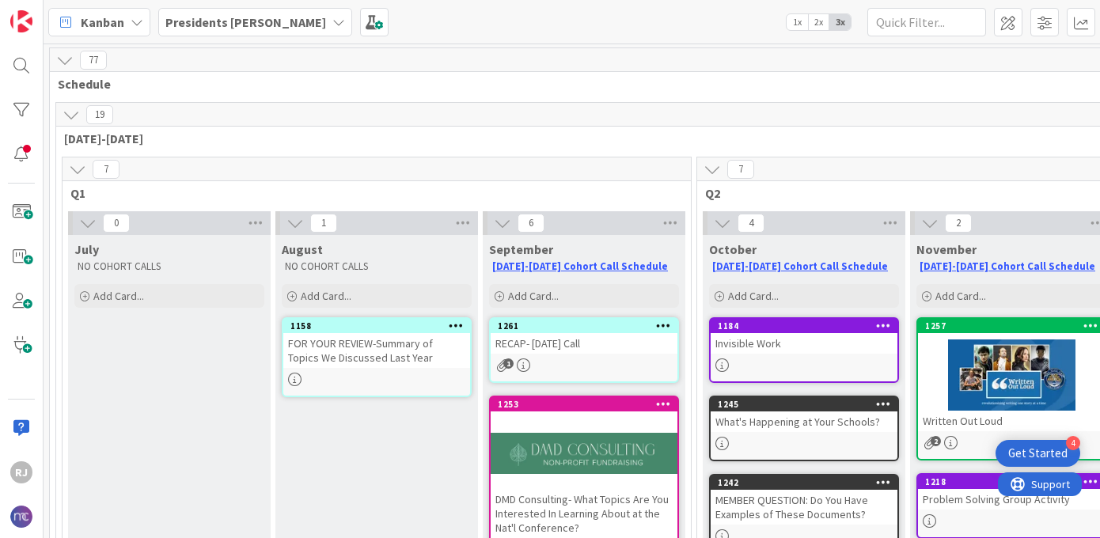
click at [272, 21] on b "Presidents Cohort Calls" at bounding box center [245, 22] width 161 height 16
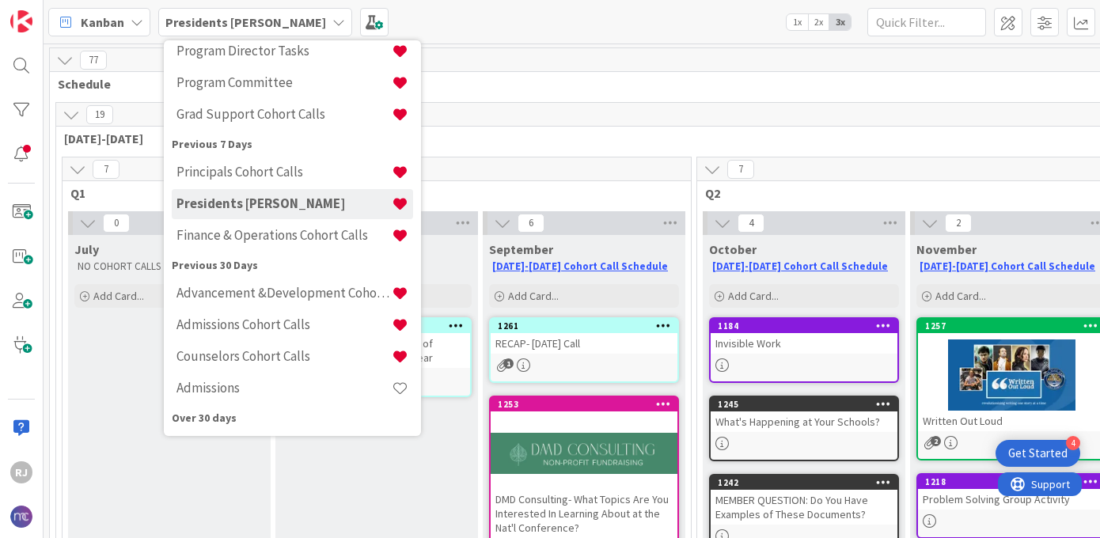
scroll to position [101, 0]
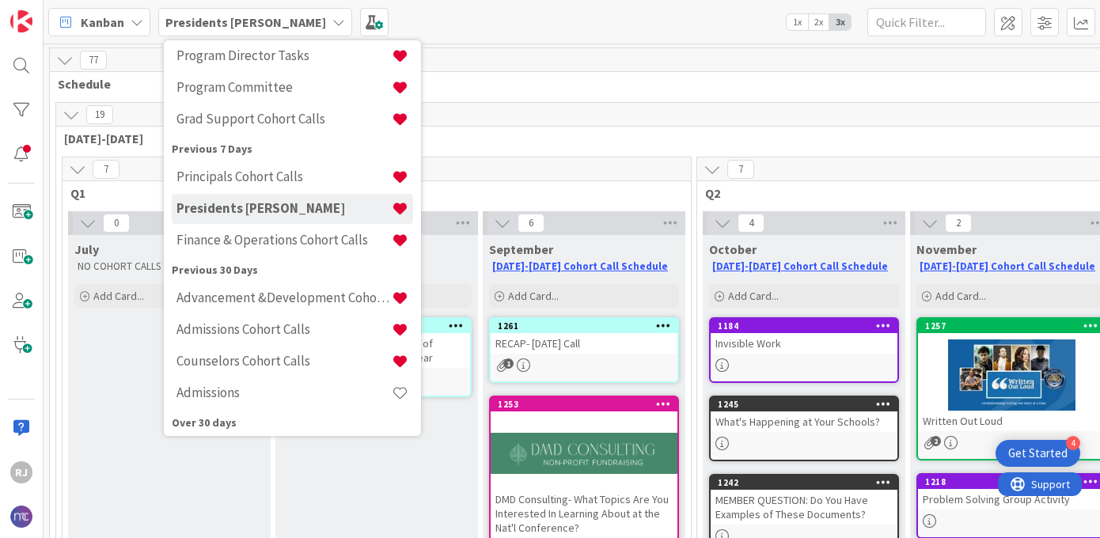
click at [545, 337] on div "RECAP- September 16 Call" at bounding box center [584, 343] width 187 height 21
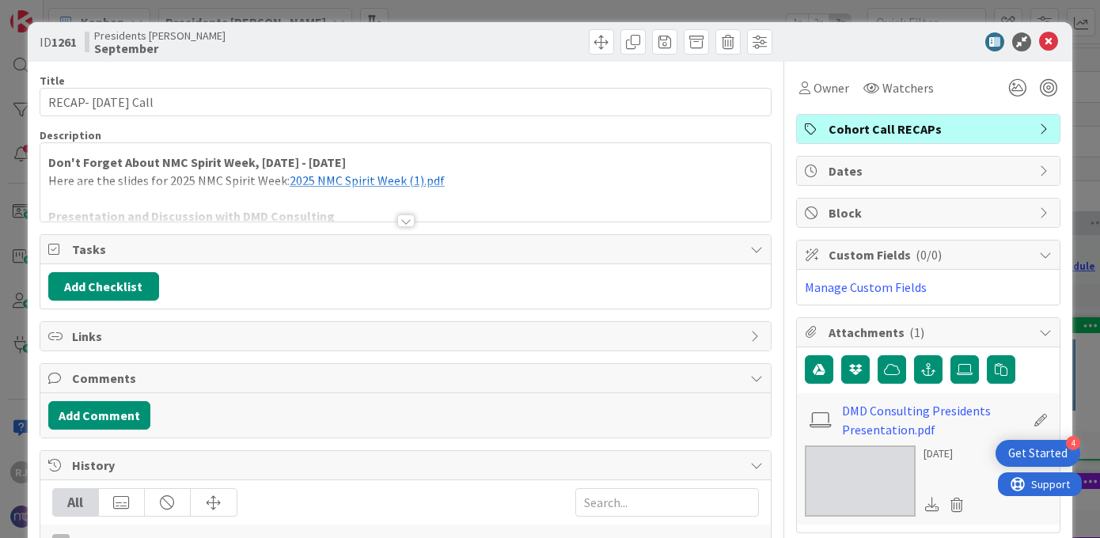
click at [406, 222] on div at bounding box center [405, 221] width 17 height 13
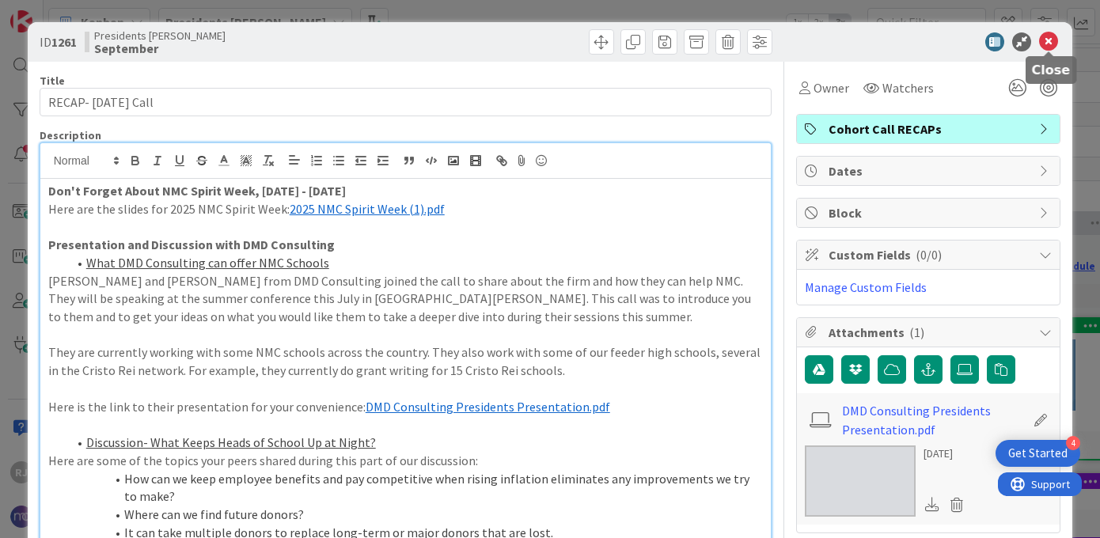
click at [1052, 34] on icon at bounding box center [1048, 41] width 19 height 19
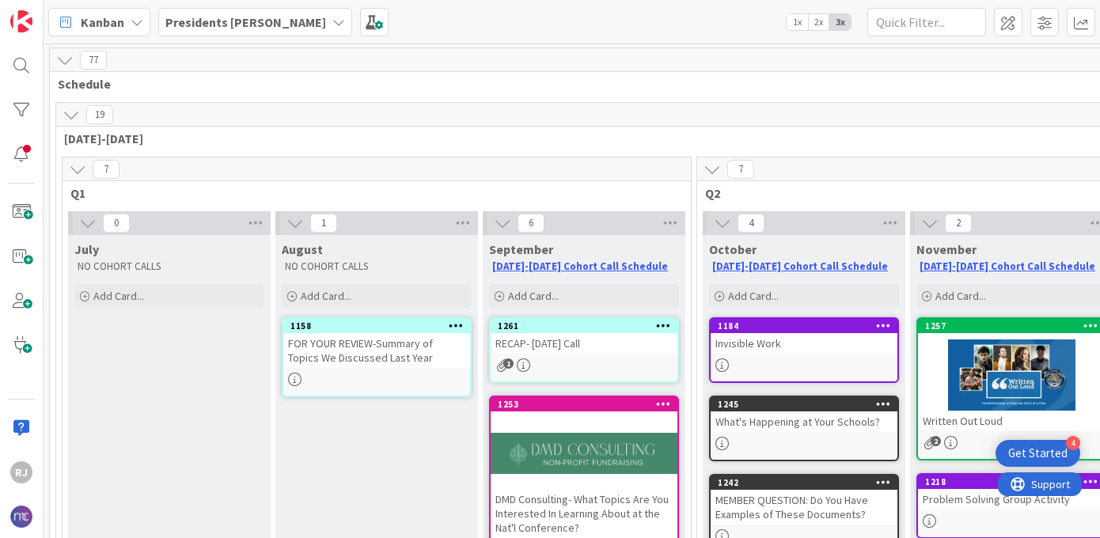
click at [276, 21] on b "Presidents Cohort Calls" at bounding box center [245, 22] width 161 height 16
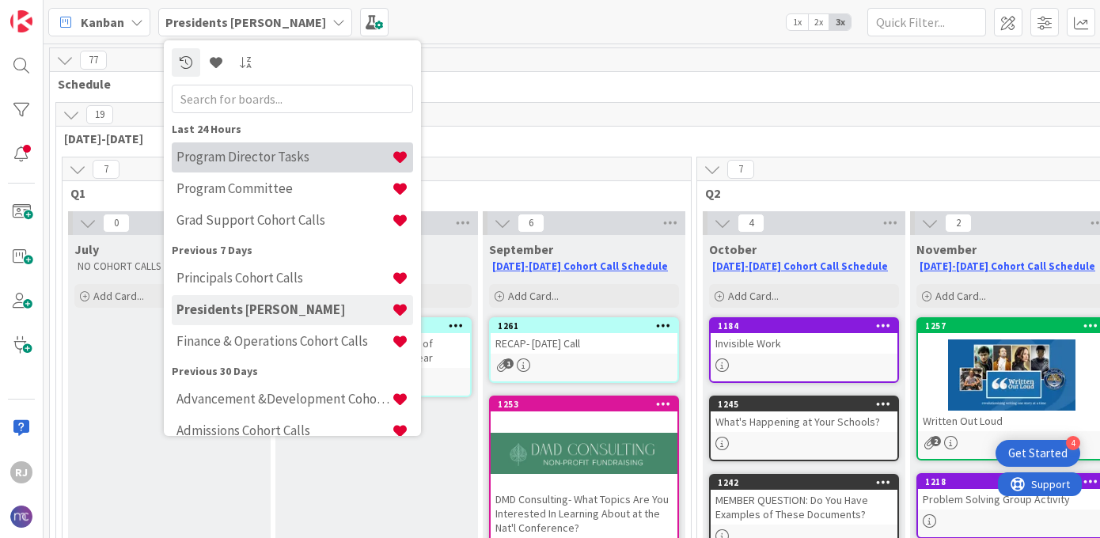
click at [236, 164] on h4 "Program Director Tasks" at bounding box center [284, 157] width 215 height 16
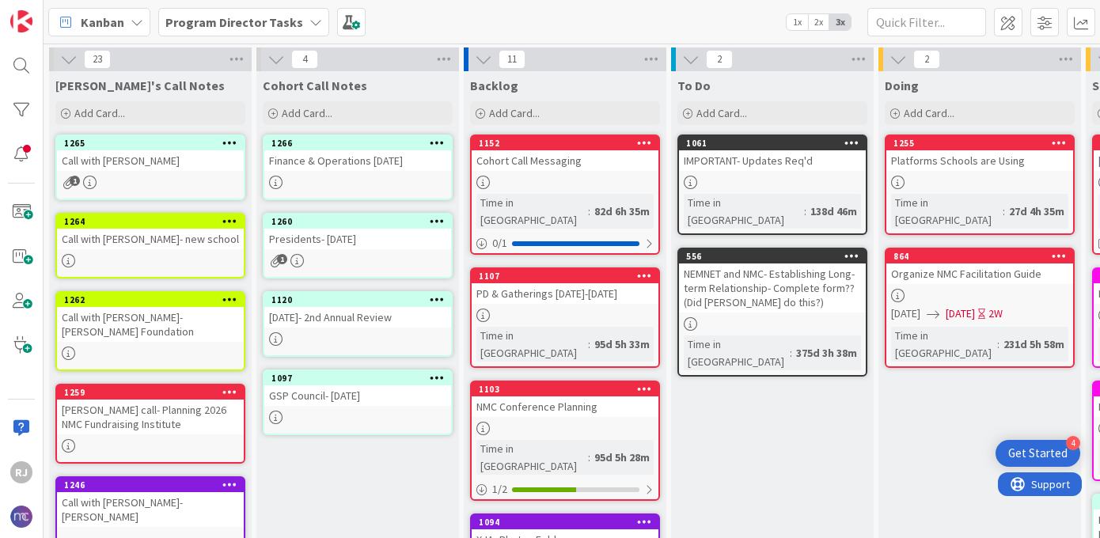
click at [313, 161] on div "Finance & Operations [DATE]" at bounding box center [357, 160] width 187 height 21
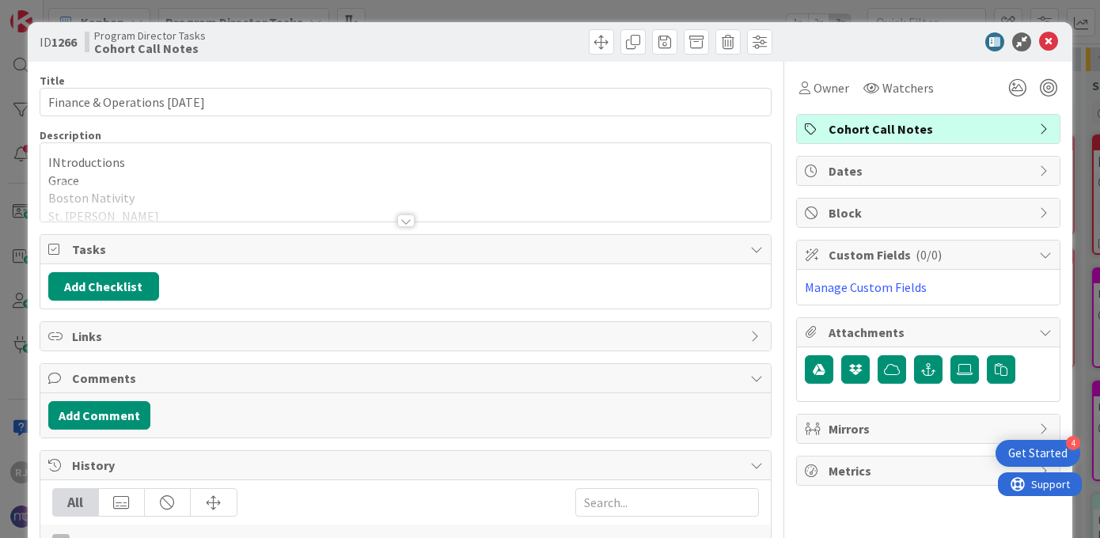
click at [408, 222] on div at bounding box center [405, 221] width 17 height 13
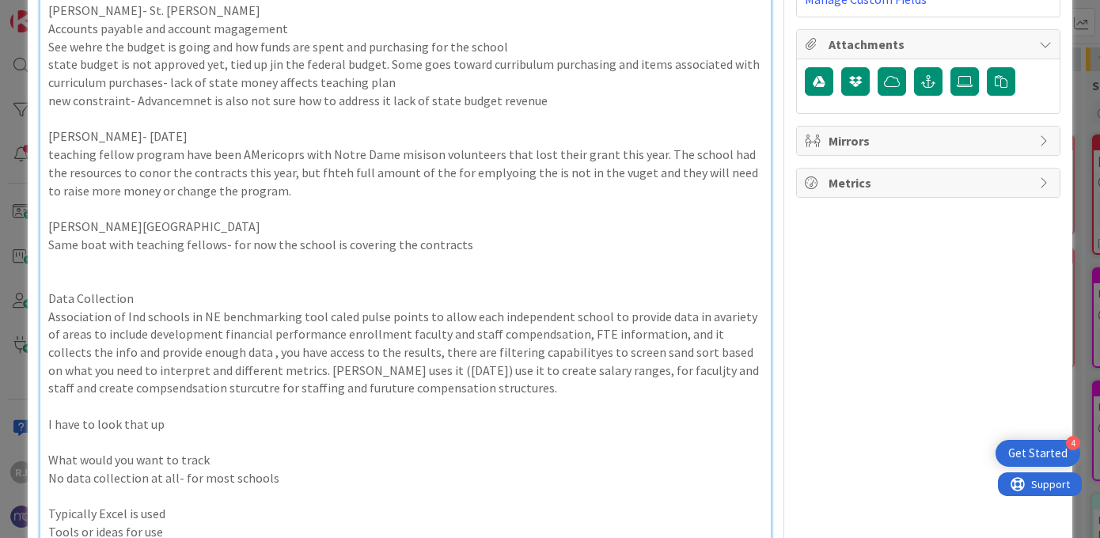
scroll to position [614, 0]
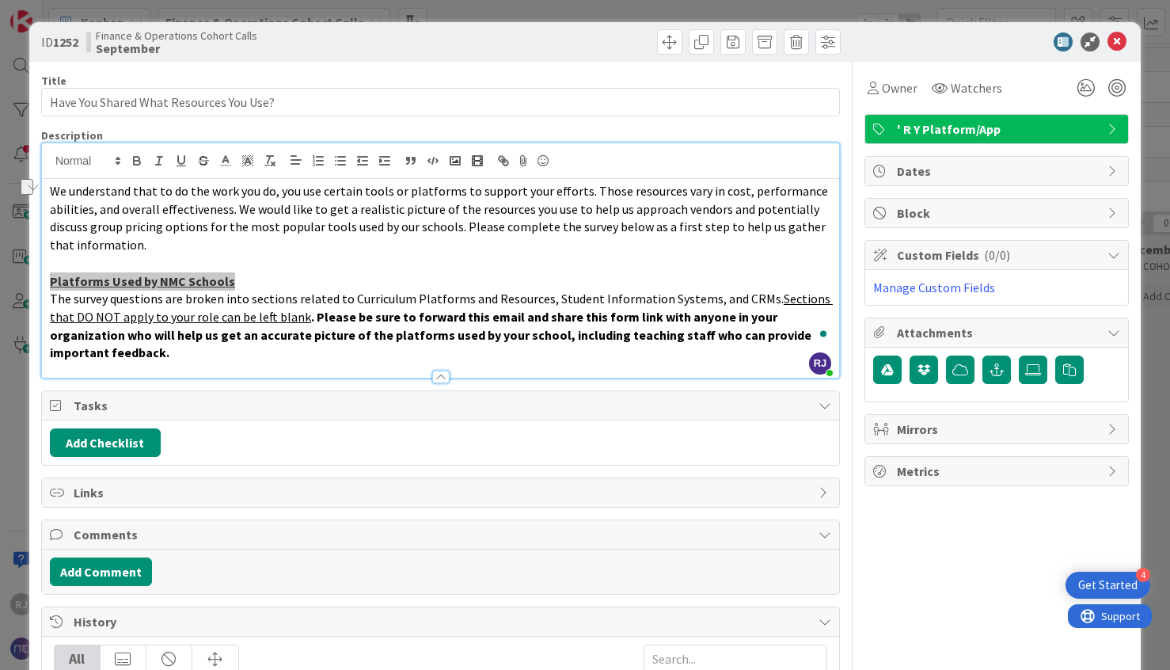
scroll to position [165, 0]
click at [1118, 44] on icon at bounding box center [1117, 41] width 19 height 19
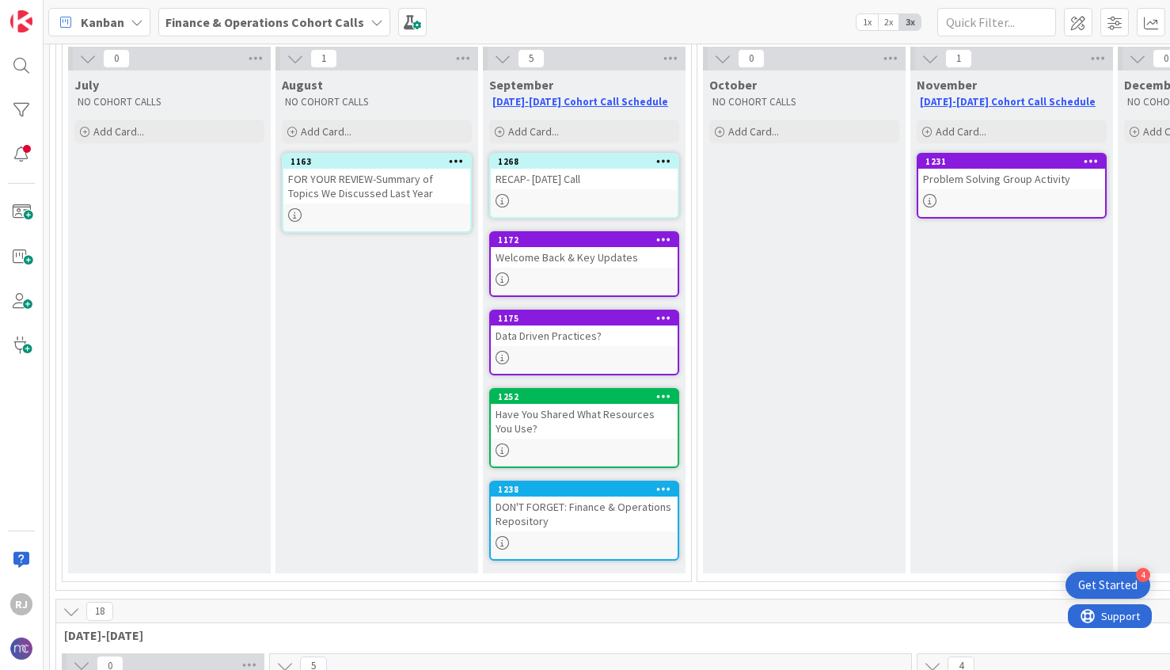
click at [536, 192] on div "1268 RECAP- September 25 Call" at bounding box center [584, 186] width 190 height 66
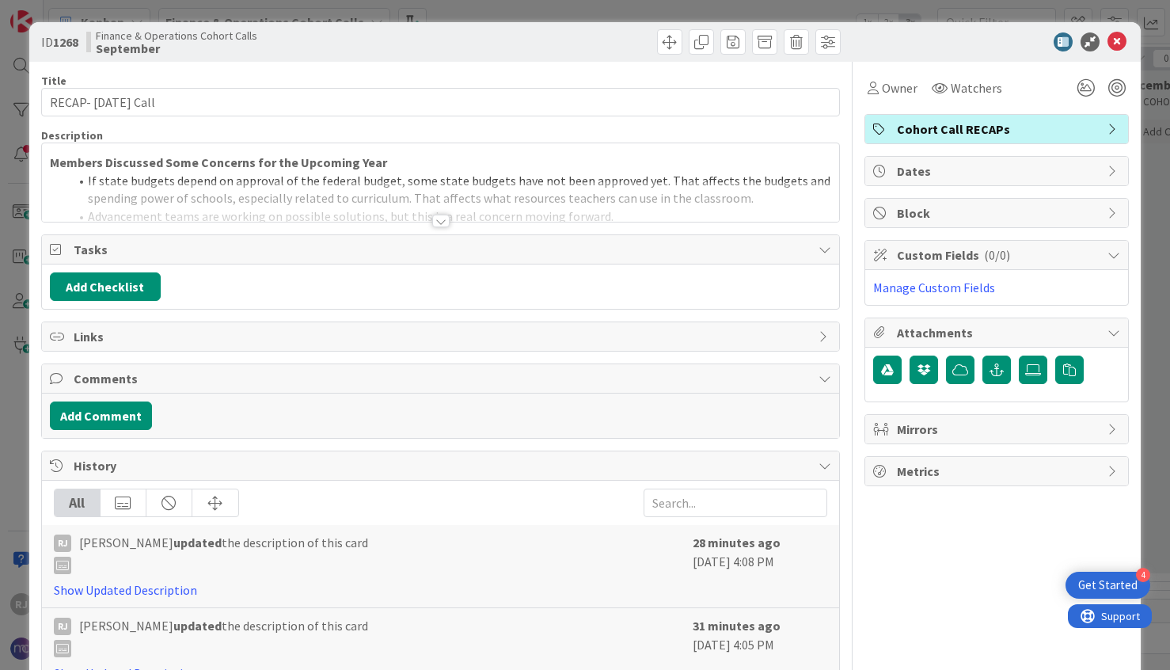
click at [439, 215] on div at bounding box center [440, 221] width 17 height 13
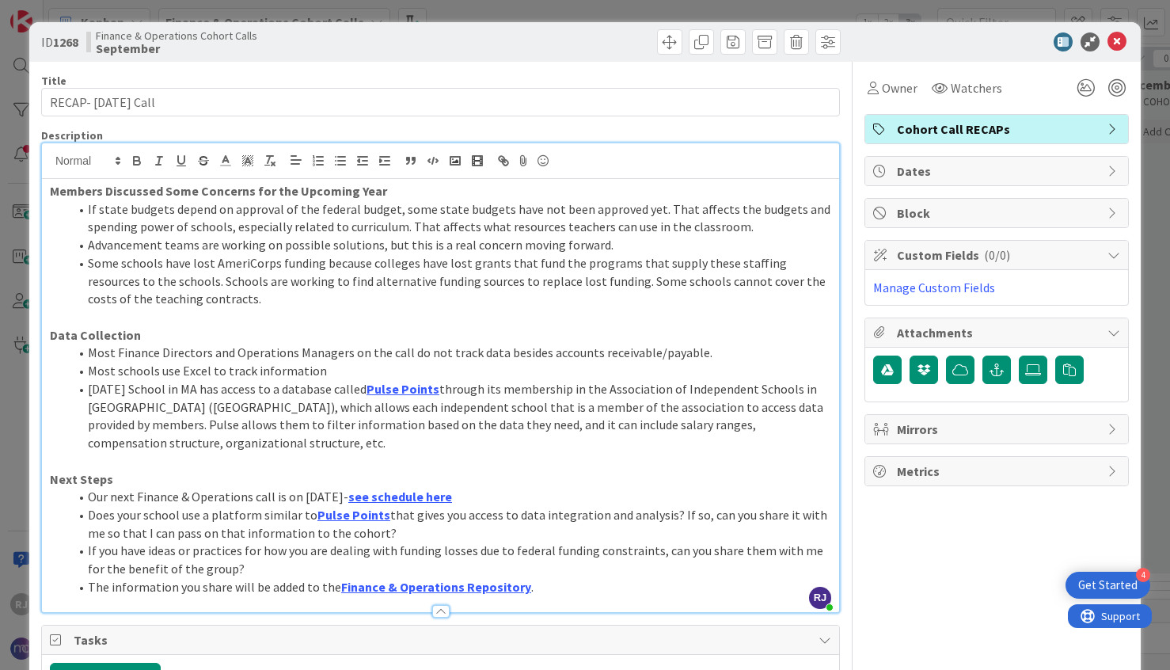
click at [1116, 41] on icon at bounding box center [1117, 41] width 19 height 19
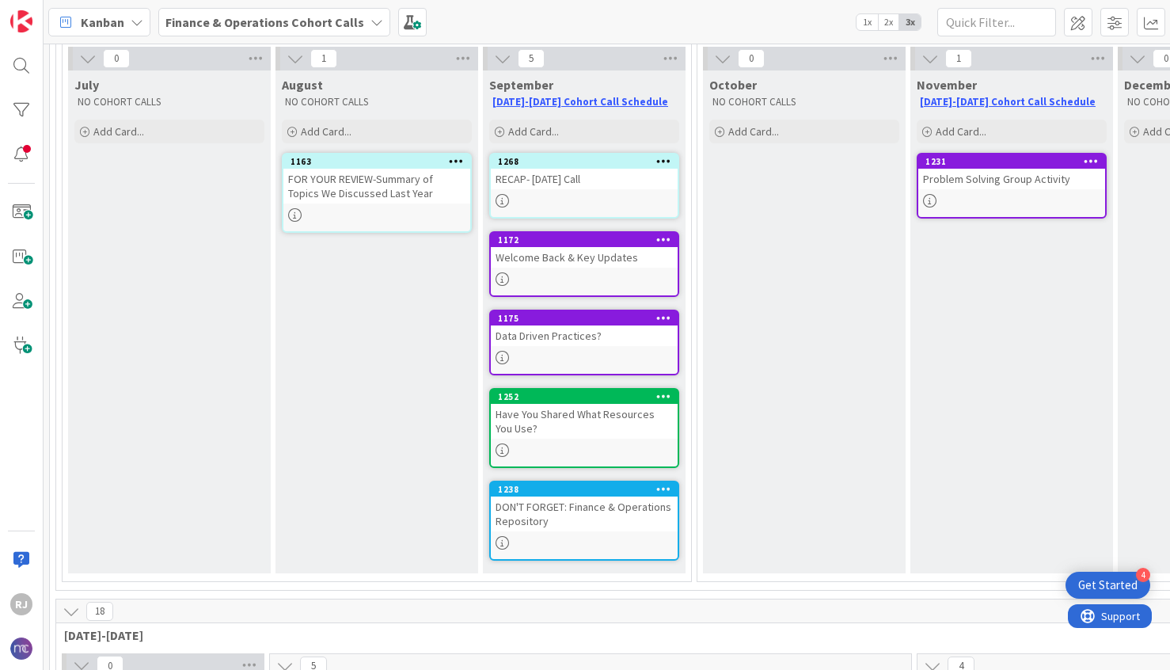
click at [538, 195] on div at bounding box center [584, 200] width 187 height 13
click at [538, 195] on div "28 Schedule 10 [DATE]-[DATE] 6 Q1 0 July NO COHORT CALLS Add Card... [DATE] NO …" at bounding box center [607, 357] width 1127 height 626
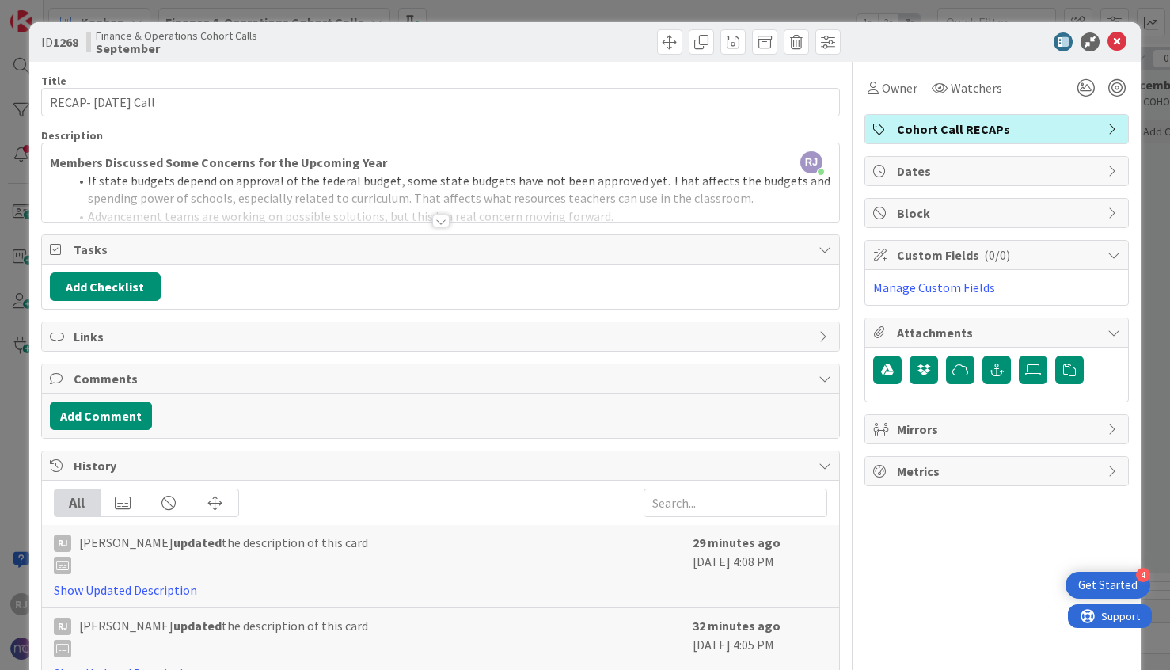
click at [443, 223] on div at bounding box center [440, 221] width 17 height 13
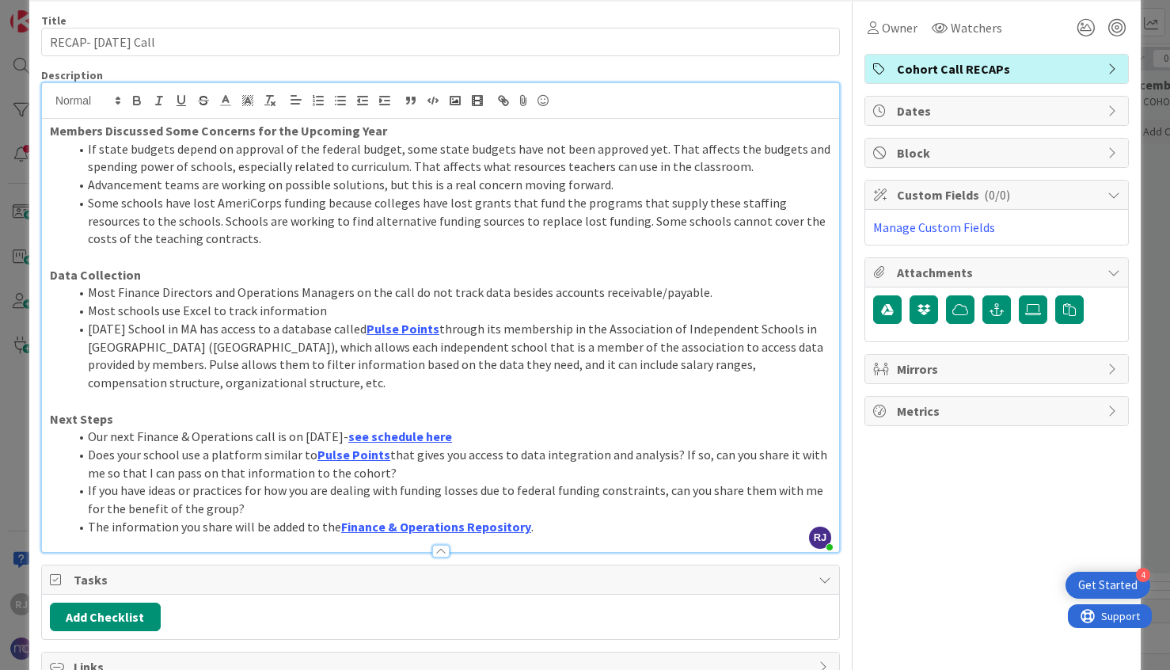
scroll to position [63, 0]
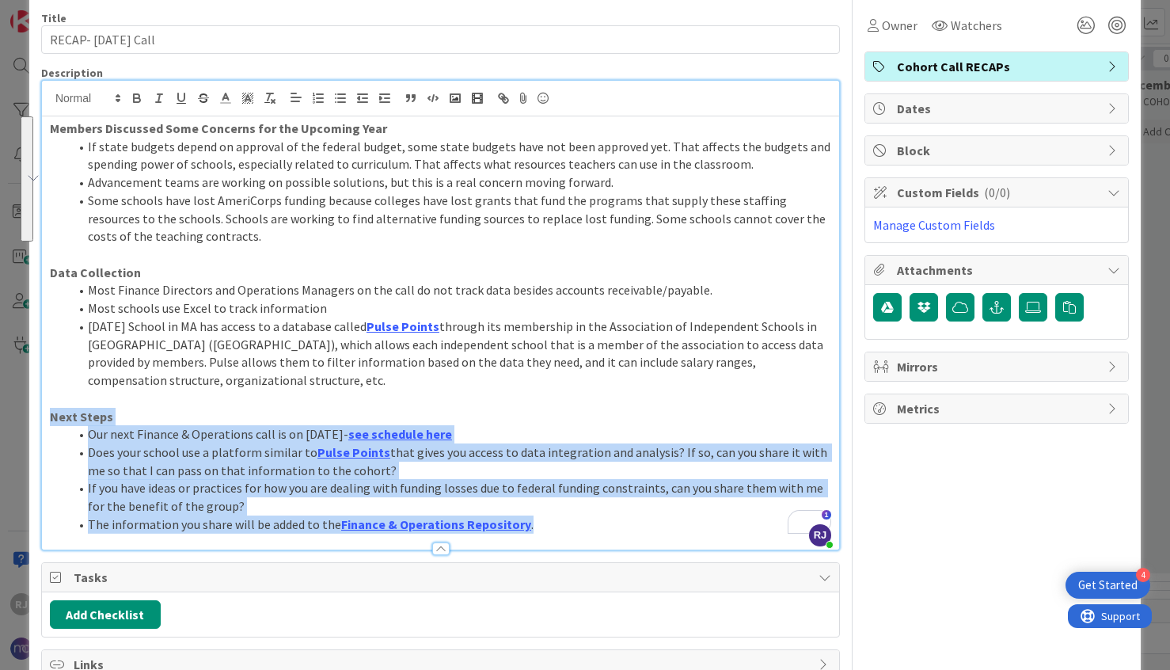
drag, startPoint x: 542, startPoint y: 522, endPoint x: 54, endPoint y: 420, distance: 499.0
click at [54, 420] on div "Members Discussed Some Concerns for the Upcoming Year If state budgets depend o…" at bounding box center [440, 332] width 797 height 433
copy div "Next Steps Our next Finance & Operations call is on November 20th- see schedule…"
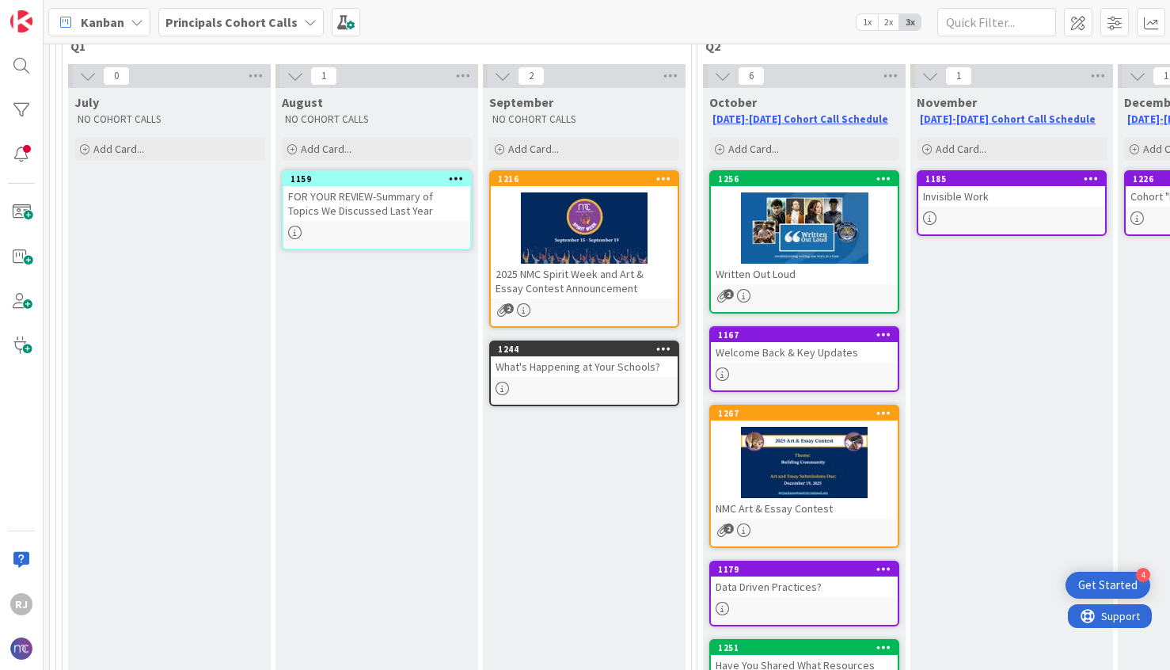
scroll to position [140, 0]
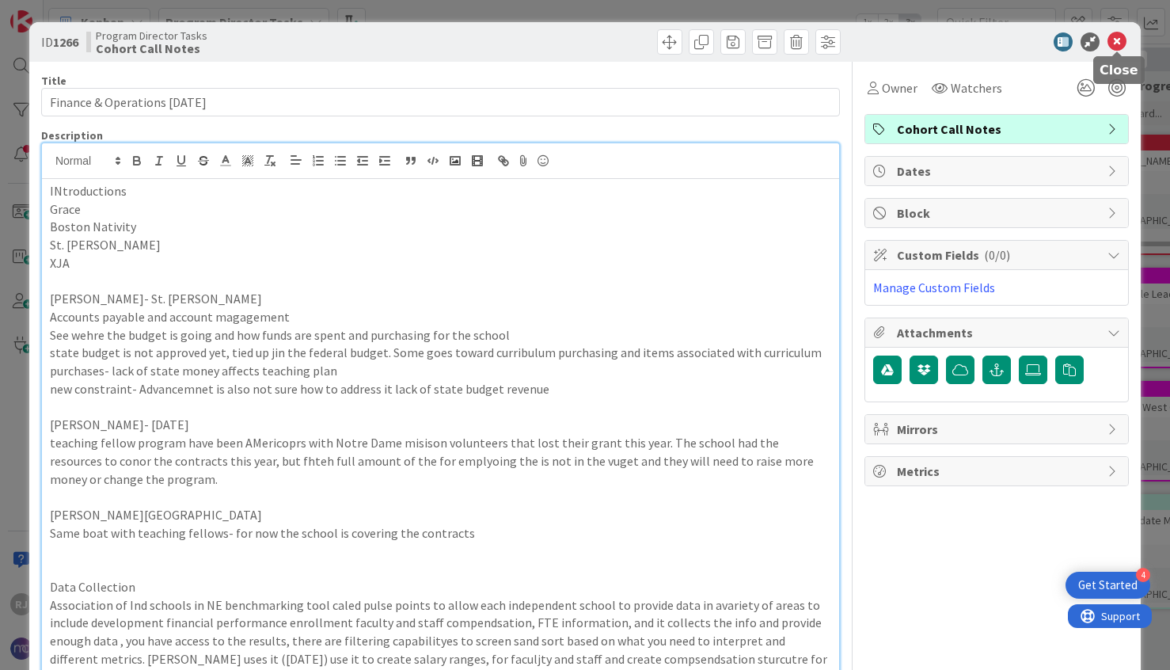
click at [1118, 43] on icon at bounding box center [1117, 41] width 19 height 19
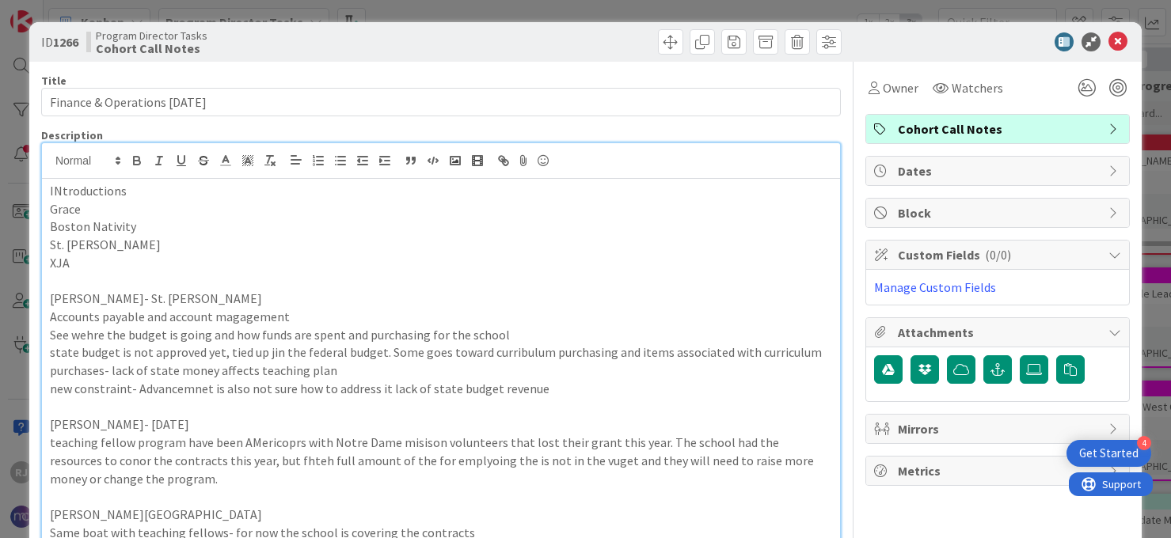
scroll to position [614, 0]
click at [1119, 40] on icon at bounding box center [1117, 41] width 19 height 19
